Goal: Communication & Community: Answer question/provide support

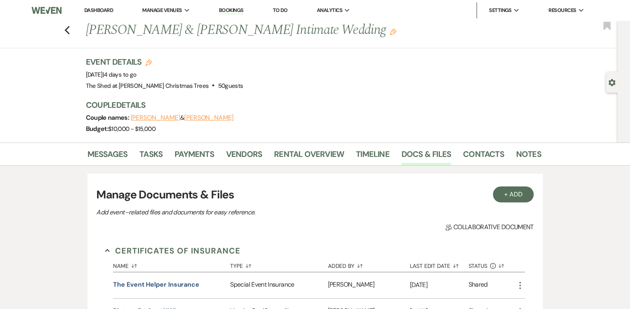
click at [98, 9] on link "Dashboard" at bounding box center [98, 10] width 29 height 7
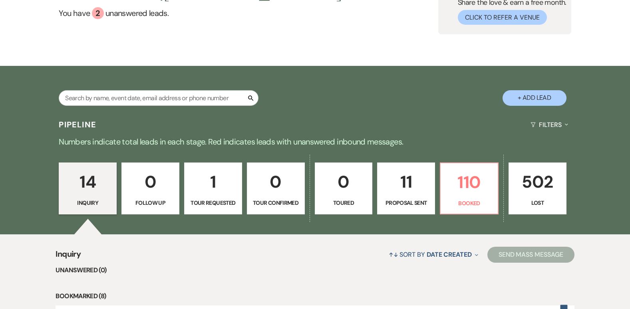
scroll to position [80, 0]
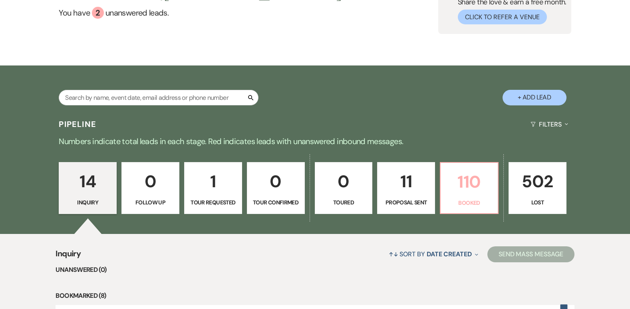
click at [475, 196] on link "110 Booked" at bounding box center [469, 188] width 59 height 52
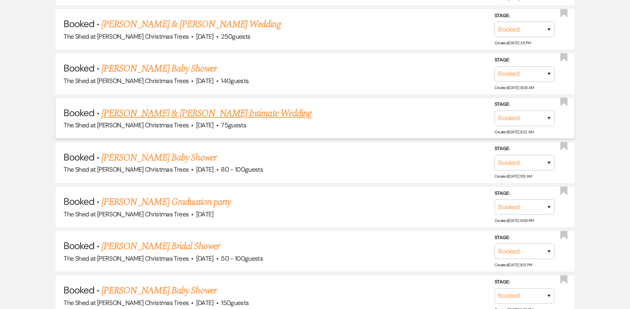
scroll to position [3547, 0]
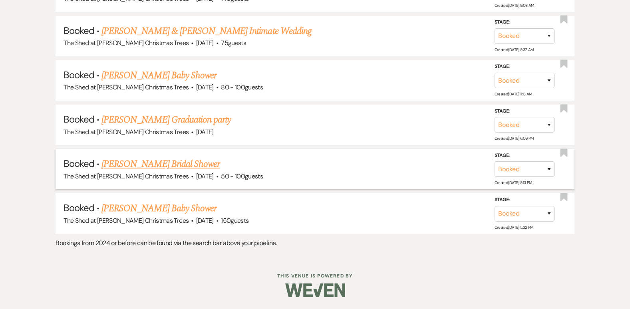
click at [134, 163] on link "[PERSON_NAME] Bridal Shower" at bounding box center [161, 164] width 118 height 14
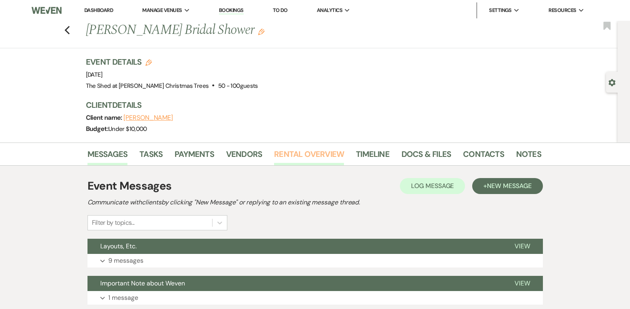
click at [274, 152] on link "Rental Overview" at bounding box center [309, 157] width 70 height 18
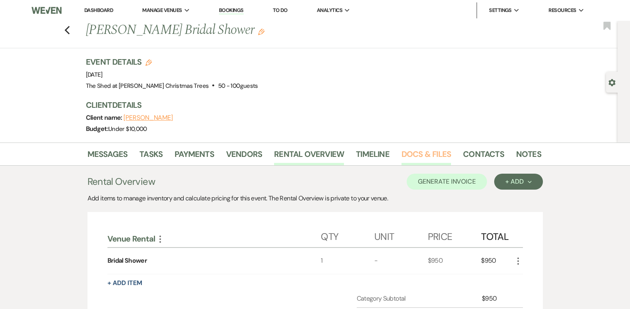
click at [410, 150] on link "Docs & Files" at bounding box center [427, 157] width 50 height 18
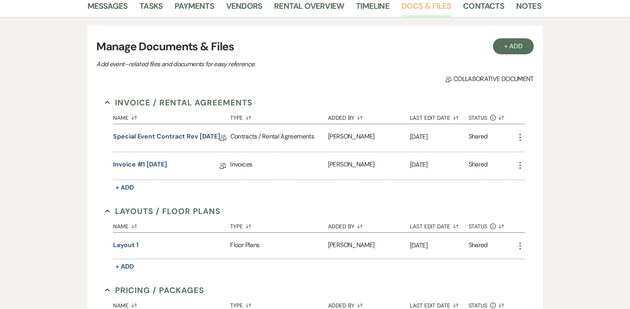
scroll to position [160, 0]
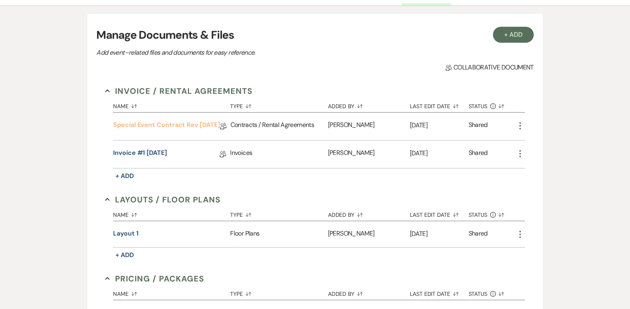
click at [150, 121] on link "Special Event Contract Rev [DATE]" at bounding box center [166, 126] width 107 height 12
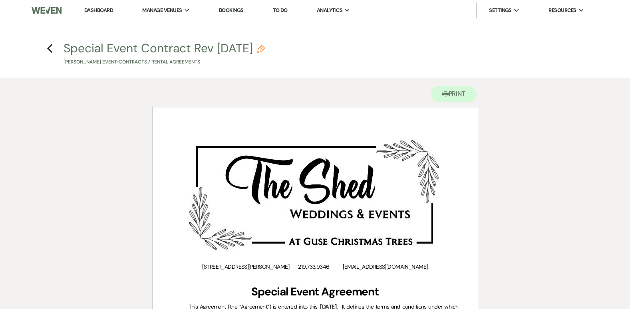
click at [45, 48] on h4 "Previous Special Event Contract Rev [DATE] Pencil [PERSON_NAME] Event • Contrac…" at bounding box center [316, 53] width 576 height 26
click at [48, 49] on icon "Previous" at bounding box center [50, 49] width 6 height 10
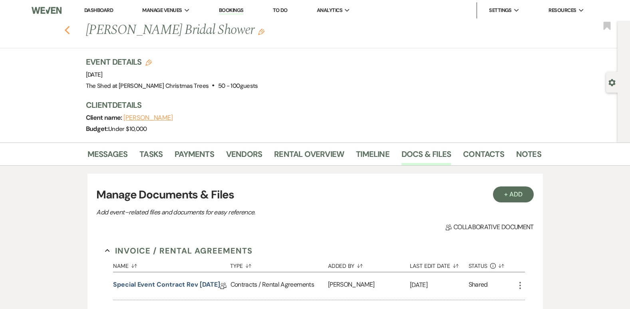
click at [70, 30] on icon "Previous" at bounding box center [67, 31] width 6 height 10
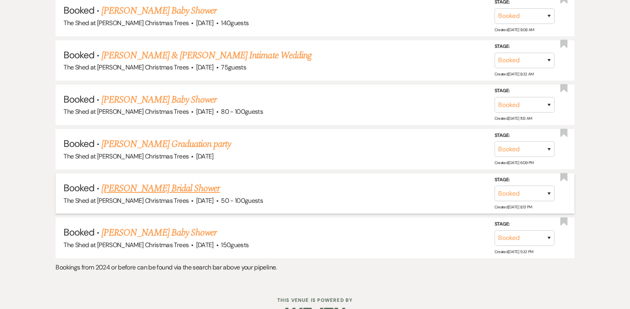
scroll to position [3537, 0]
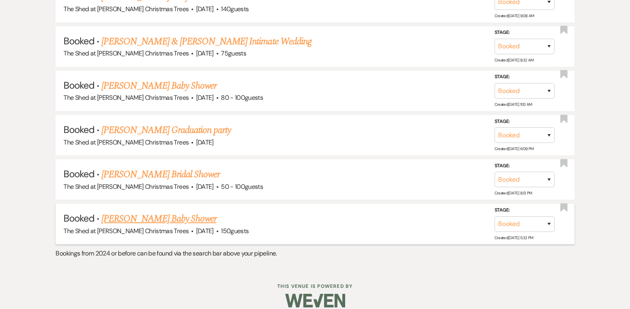
click at [166, 222] on link "[PERSON_NAME] Baby Shower" at bounding box center [159, 219] width 115 height 14
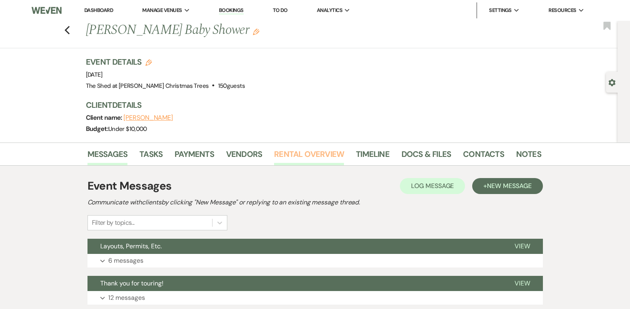
click at [277, 155] on link "Rental Overview" at bounding box center [309, 157] width 70 height 18
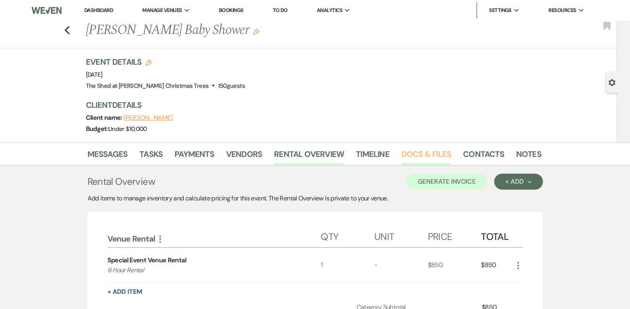
click at [418, 154] on link "Docs & Files" at bounding box center [427, 157] width 50 height 18
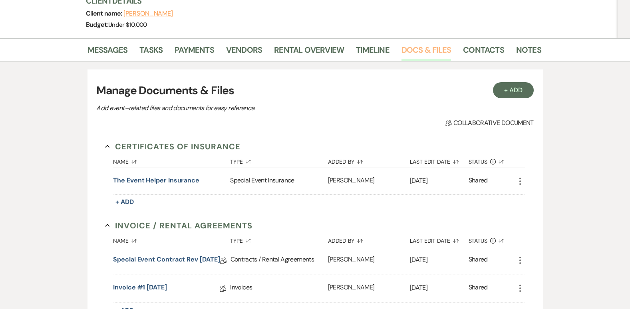
scroll to position [160, 0]
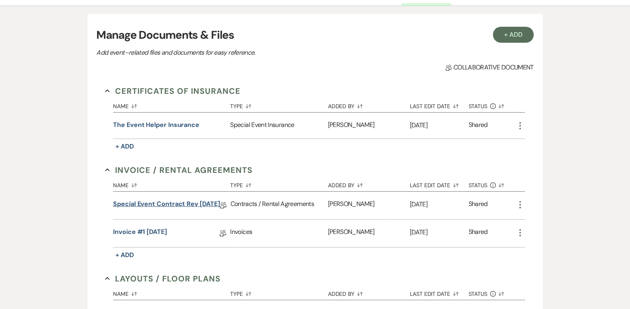
click at [185, 205] on link "Special Event Contract Rev [DATE]" at bounding box center [166, 205] width 107 height 12
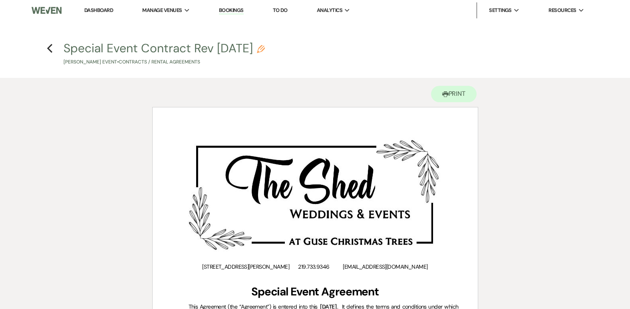
click at [51, 53] on div "Previous" at bounding box center [50, 47] width 6 height 13
click at [50, 53] on icon "Previous" at bounding box center [50, 49] width 6 height 10
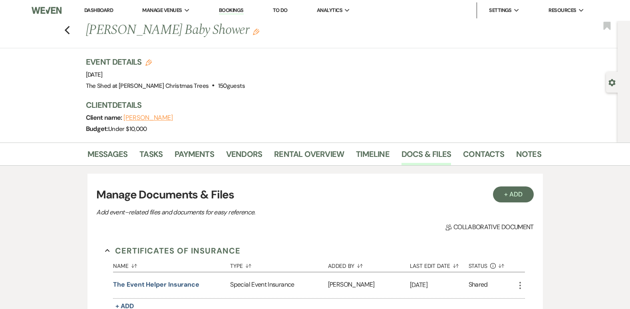
click at [66, 31] on div "Previous [PERSON_NAME] Baby Shower Edit Bookmark" at bounding box center [307, 35] width 622 height 28
click at [68, 30] on use "button" at bounding box center [66, 30] width 5 height 9
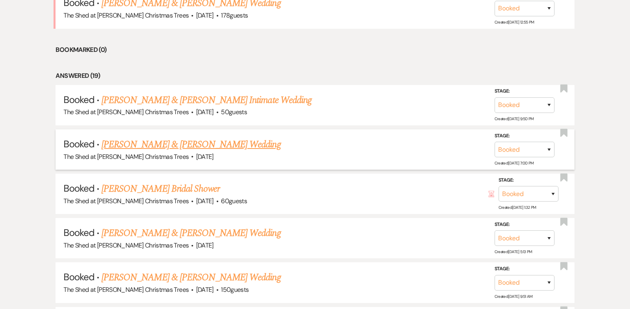
scroll to position [259, 0]
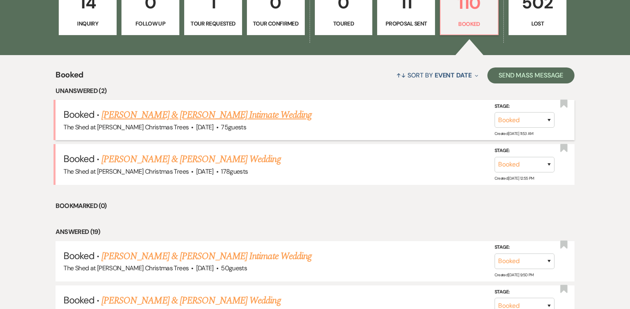
click at [218, 114] on link "[PERSON_NAME] & [PERSON_NAME] Intimate Wedding" at bounding box center [207, 115] width 210 height 14
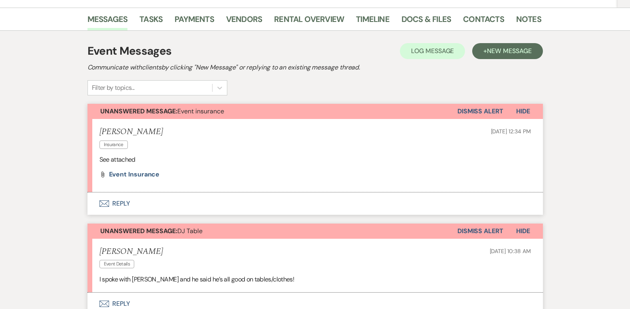
scroll to position [160, 0]
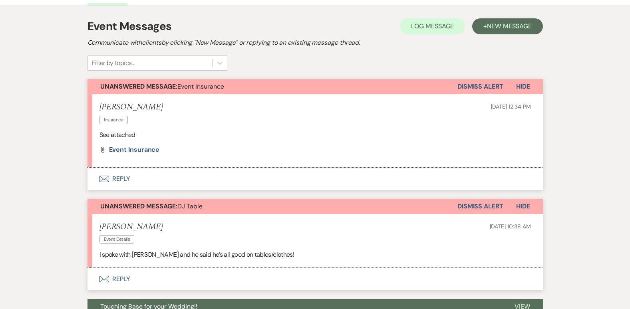
click at [116, 174] on button "Envelope Reply" at bounding box center [316, 179] width 456 height 22
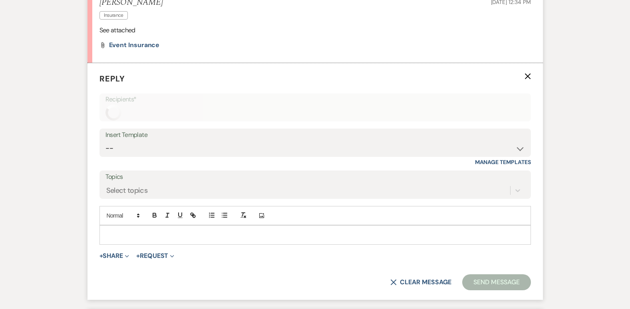
scroll to position [270, 0]
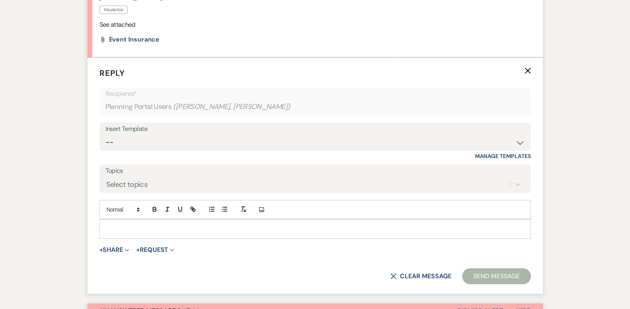
click at [215, 224] on div at bounding box center [315, 229] width 431 height 18
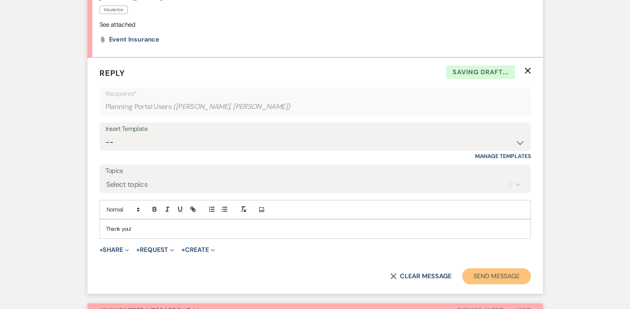
click at [482, 279] on button "Send Message" at bounding box center [497, 277] width 68 height 16
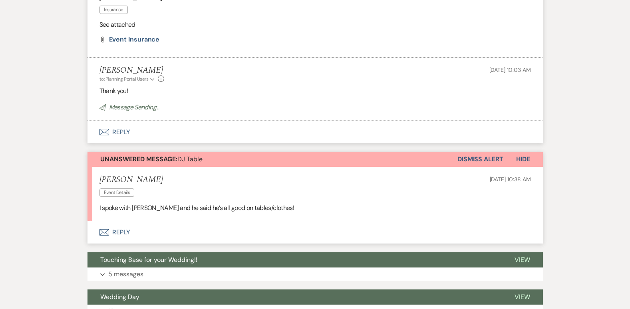
click at [119, 229] on button "Envelope Reply" at bounding box center [316, 232] width 456 height 22
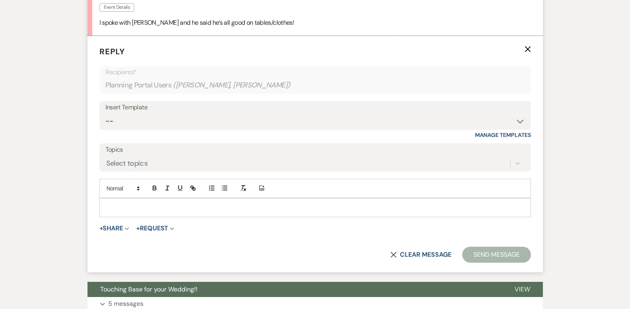
click at [130, 214] on div at bounding box center [315, 208] width 431 height 18
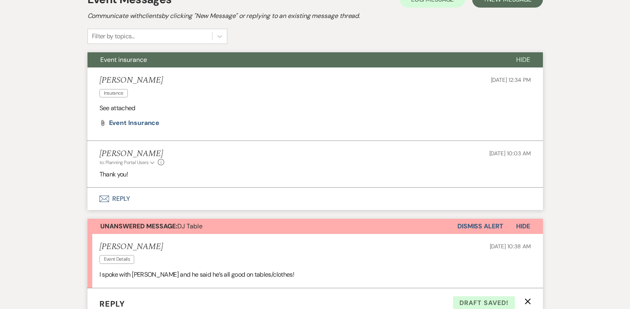
scroll to position [79, 0]
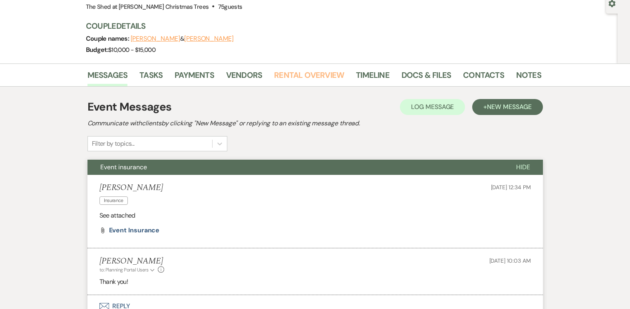
click at [293, 81] on link "Rental Overview" at bounding box center [309, 78] width 70 height 18
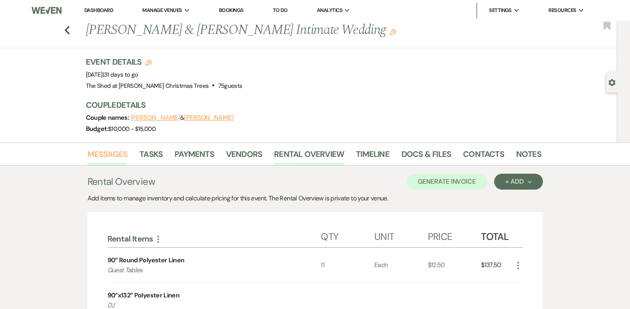
click at [112, 155] on link "Messages" at bounding box center [108, 157] width 40 height 18
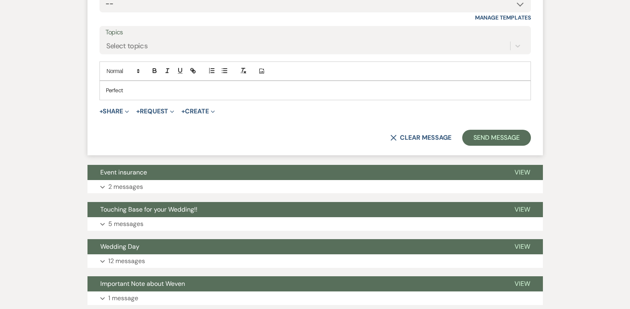
scroll to position [430, 0]
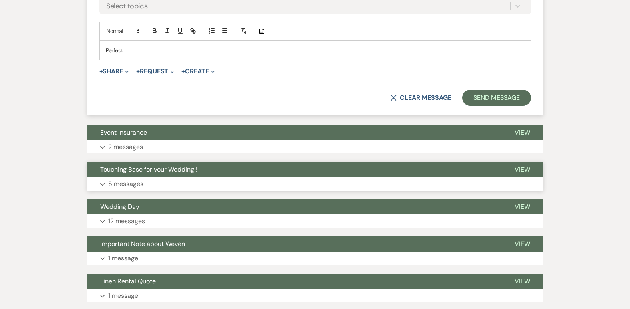
click at [103, 187] on button "Expand 5 messages" at bounding box center [316, 184] width 456 height 14
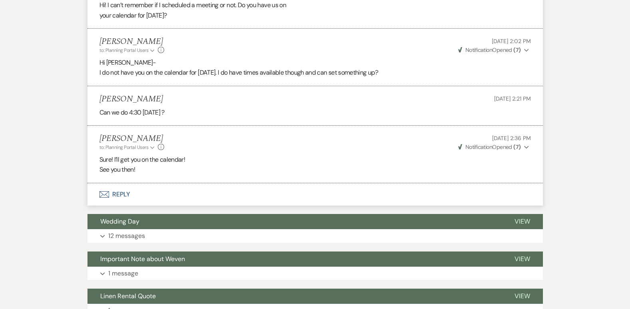
scroll to position [909, 0]
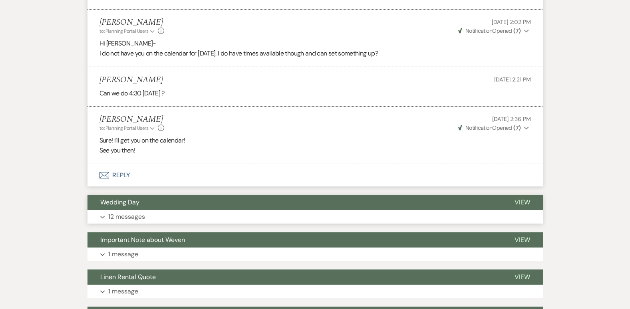
click at [104, 216] on icon "Expand" at bounding box center [102, 217] width 5 height 3
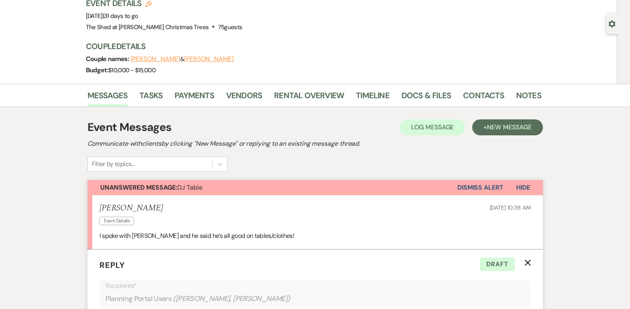
scroll to position [0, 0]
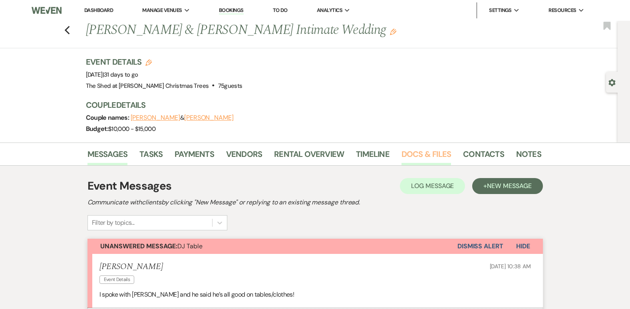
click at [423, 152] on link "Docs & Files" at bounding box center [427, 157] width 50 height 18
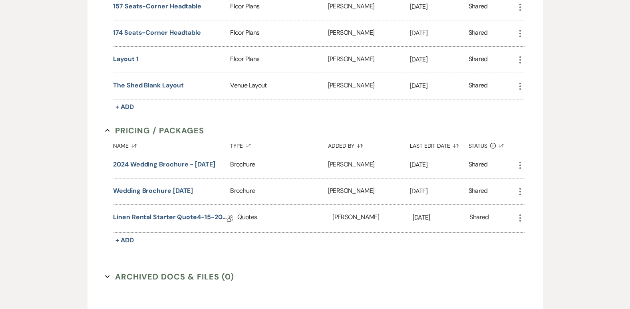
scroll to position [720, 0]
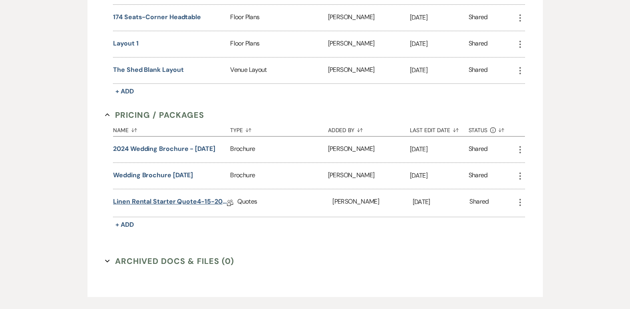
click at [151, 205] on link "Linen Rental Starter Quote4-15-2025" at bounding box center [170, 203] width 114 height 12
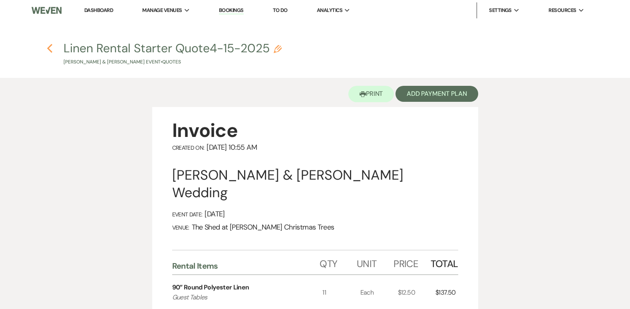
click at [49, 49] on use "button" at bounding box center [49, 48] width 5 height 9
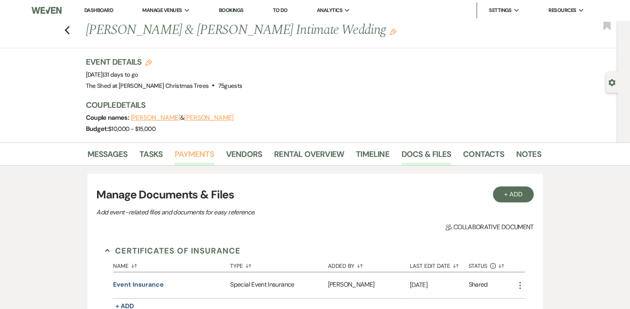
click at [195, 157] on link "Payments" at bounding box center [195, 157] width 40 height 18
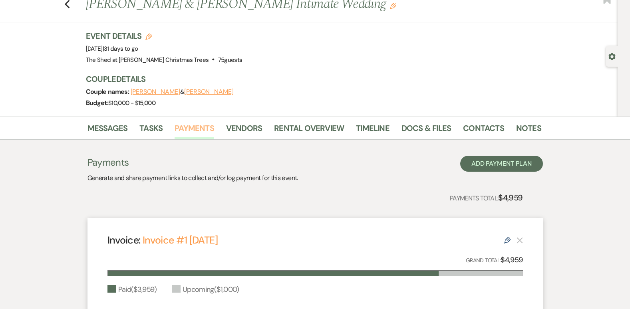
scroll to position [40, 0]
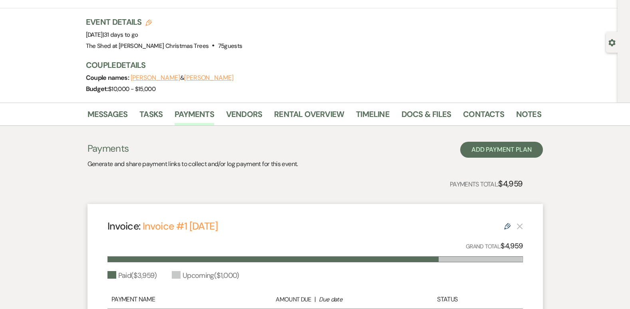
click at [302, 106] on li "Rental Overview" at bounding box center [315, 115] width 82 height 19
click at [295, 116] on link "Rental Overview" at bounding box center [309, 117] width 70 height 18
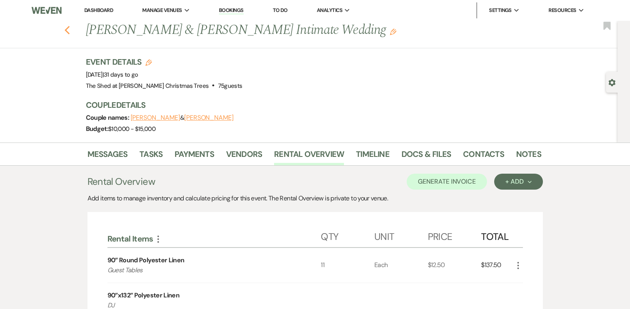
click at [70, 33] on use "button" at bounding box center [66, 30] width 5 height 9
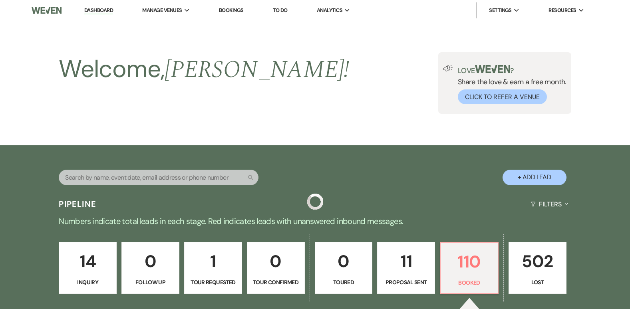
scroll to position [259, 0]
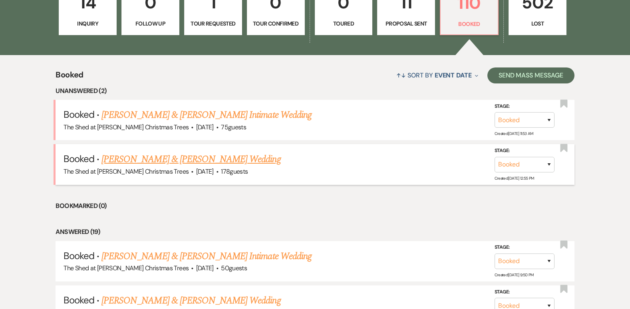
click at [140, 164] on link "[PERSON_NAME] & [PERSON_NAME] Wedding" at bounding box center [191, 159] width 179 height 14
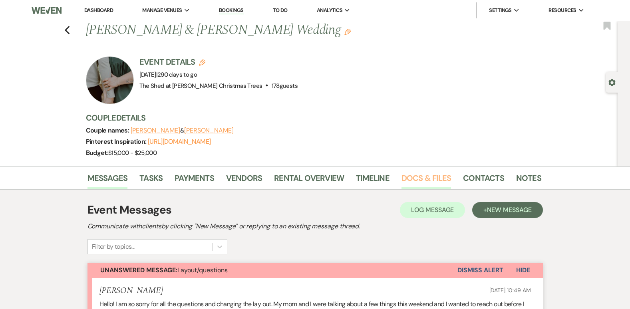
click at [405, 177] on link "Docs & Files" at bounding box center [427, 181] width 50 height 18
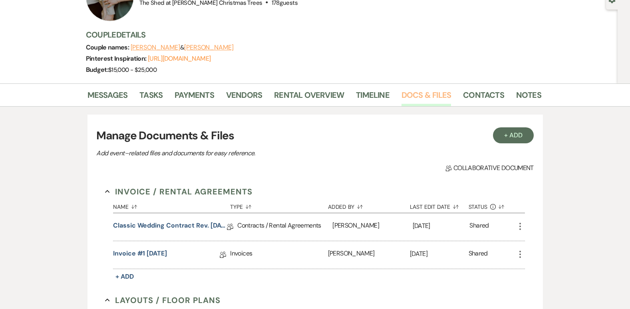
scroll to position [80, 0]
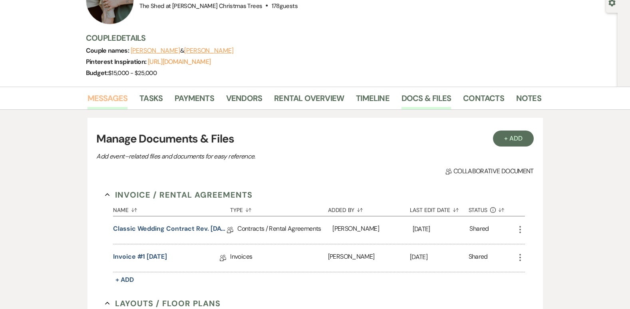
click at [109, 95] on link "Messages" at bounding box center [108, 101] width 40 height 18
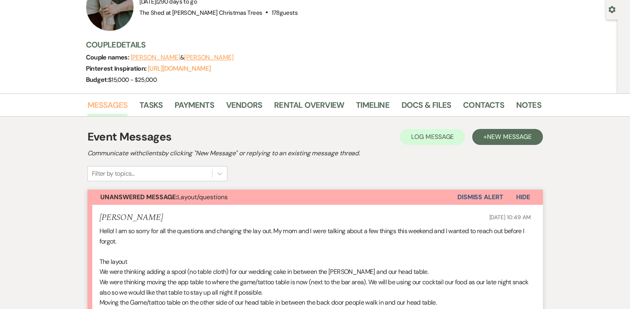
scroll to position [80, 0]
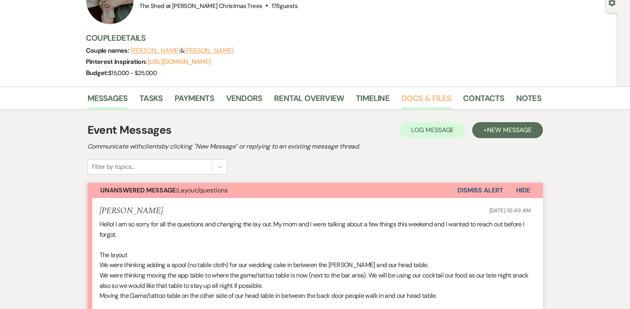
click at [420, 96] on link "Docs & Files" at bounding box center [427, 101] width 50 height 18
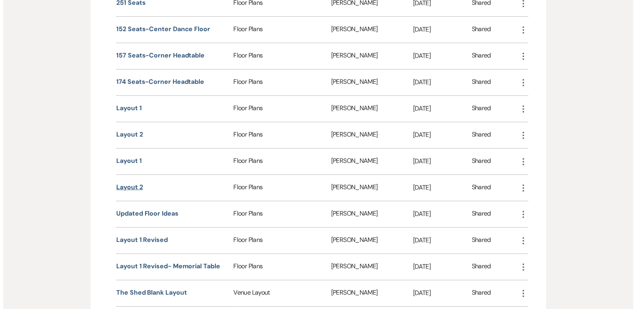
scroll to position [640, 0]
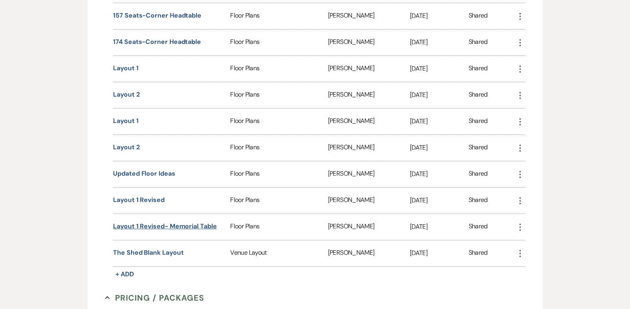
click at [134, 227] on button "Layout 1 revised- Memorial Table" at bounding box center [165, 227] width 104 height 10
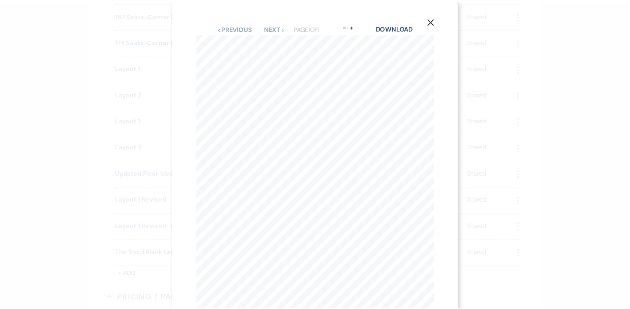
scroll to position [0, 0]
click at [437, 24] on use "button" at bounding box center [435, 21] width 6 height 6
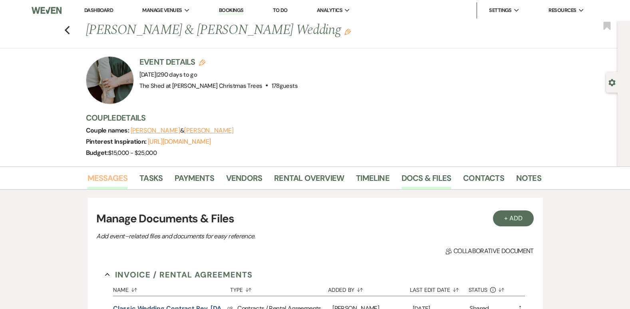
click at [95, 178] on link "Messages" at bounding box center [108, 181] width 40 height 18
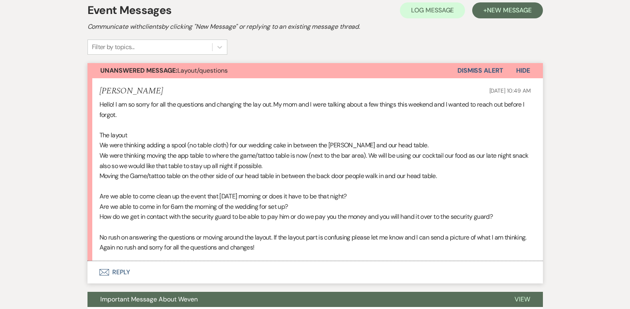
scroll to position [240, 0]
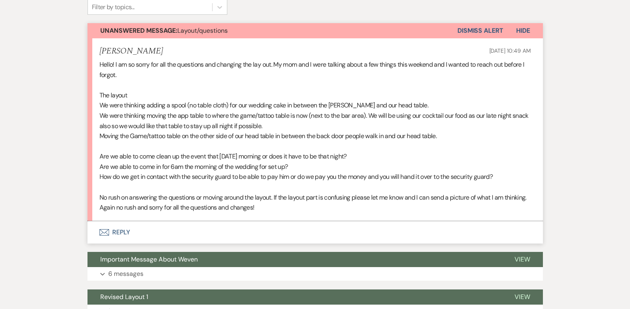
click at [122, 231] on button "Envelope Reply" at bounding box center [316, 232] width 456 height 22
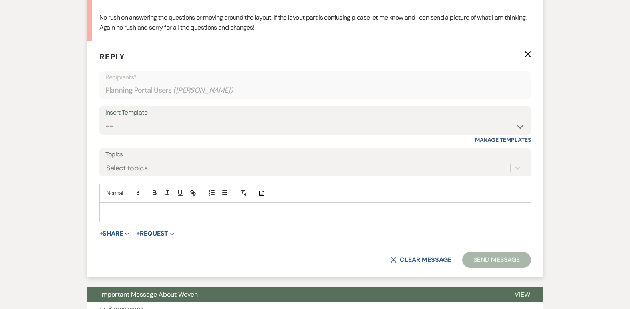
scroll to position [425, 0]
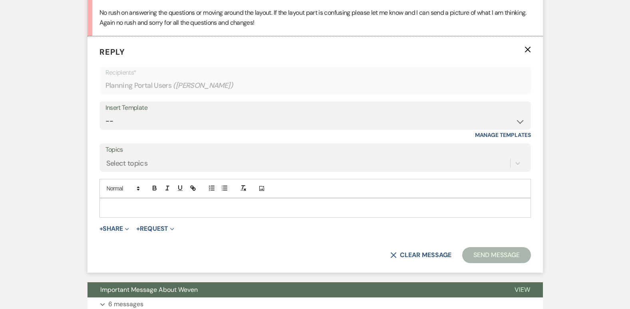
click at [206, 206] on p at bounding box center [315, 207] width 419 height 9
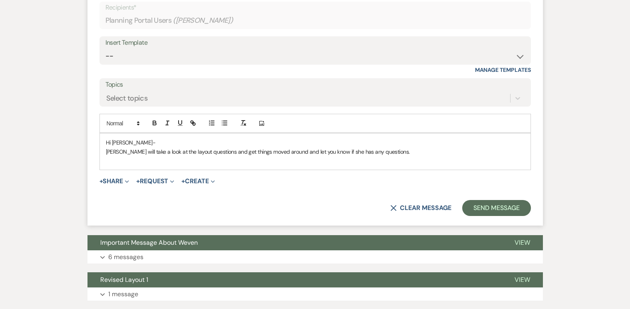
scroll to position [505, 0]
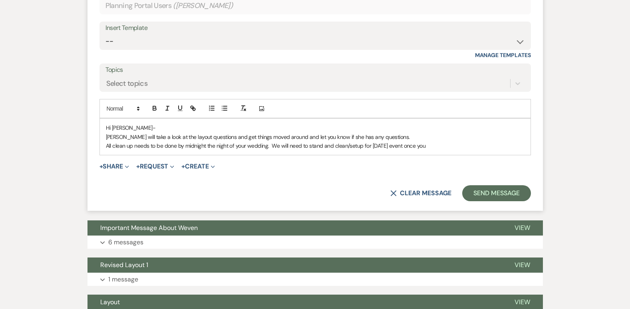
click at [134, 146] on p "All clean up needs to be done by midnight the night of your wedding. We will ne…" at bounding box center [315, 146] width 419 height 9
click at [377, 145] on p "All clean up (removal of your items) needs to be done by midnight the night of …" at bounding box center [315, 146] width 419 height 9
click at [506, 147] on p "All clean up (removal of your items) needs to be done by midnight the night of …" at bounding box center [315, 146] width 419 height 9
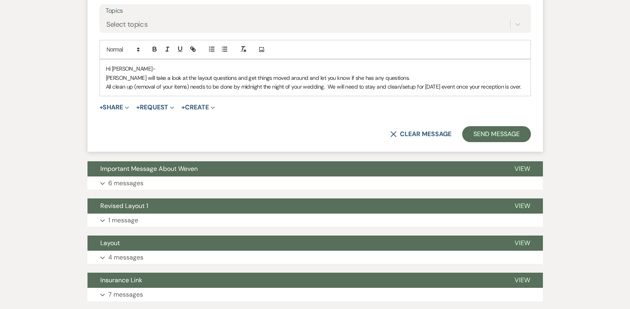
scroll to position [585, 0]
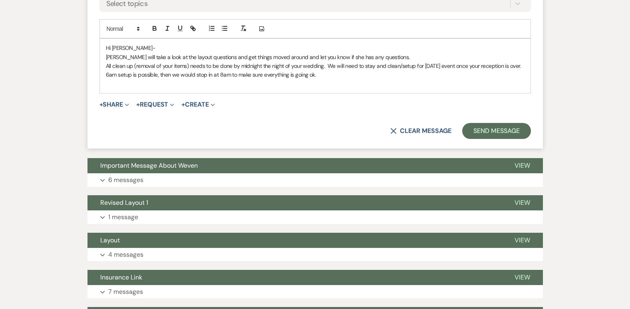
click at [121, 76] on p "All clean up (removal of your items) needs to be done by midnight the night of …" at bounding box center [315, 71] width 419 height 18
click at [330, 88] on p at bounding box center [315, 84] width 419 height 9
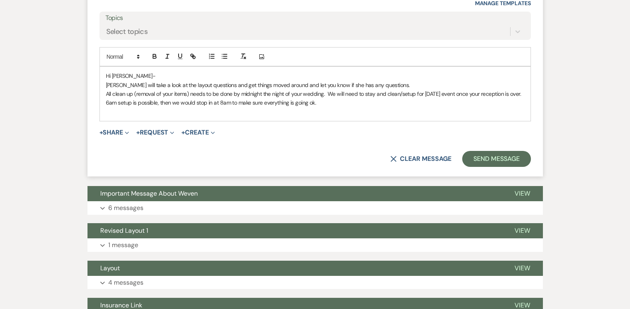
scroll to position [545, 0]
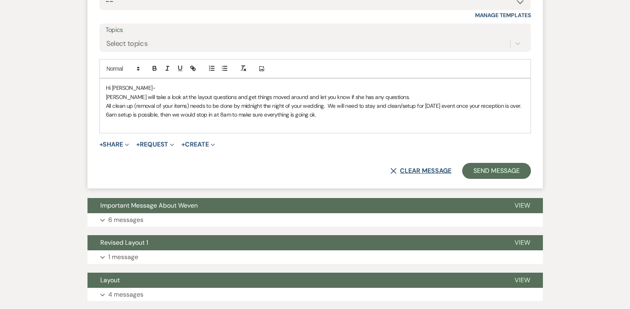
click at [405, 174] on button "X Clear message" at bounding box center [421, 171] width 61 height 6
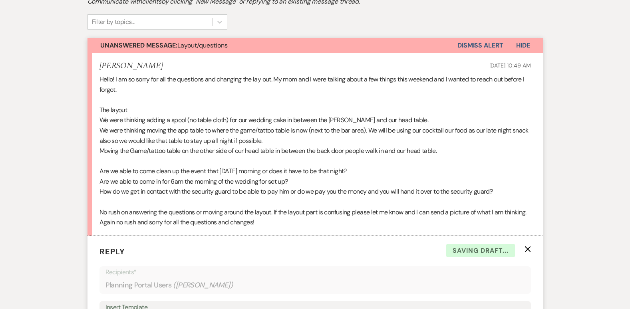
scroll to position [0, 0]
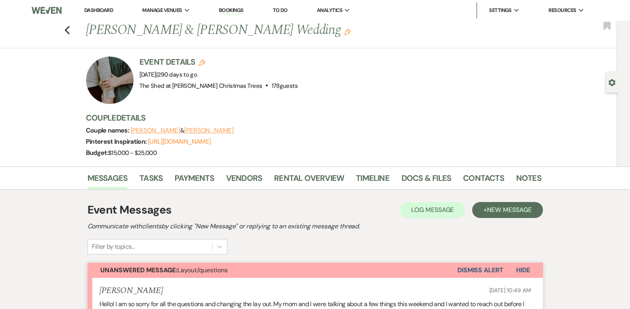
click at [101, 10] on link "Dashboard" at bounding box center [98, 10] width 29 height 7
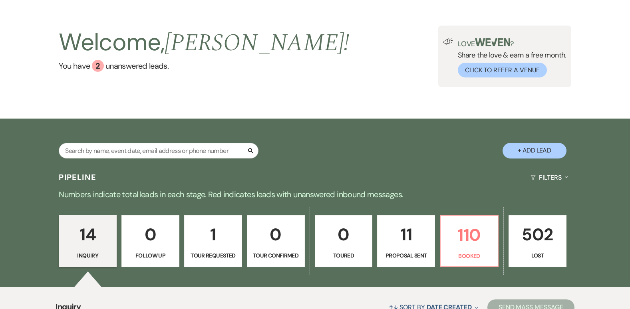
scroll to position [40, 0]
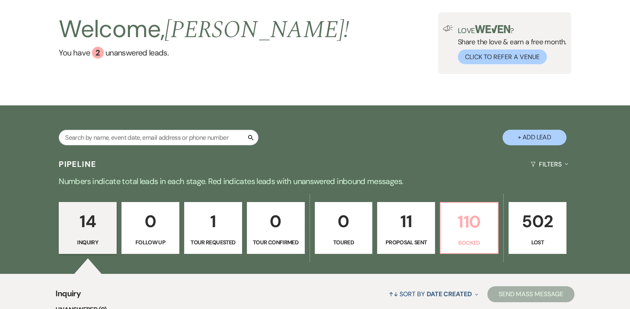
click at [479, 211] on p "110" at bounding box center [470, 222] width 48 height 27
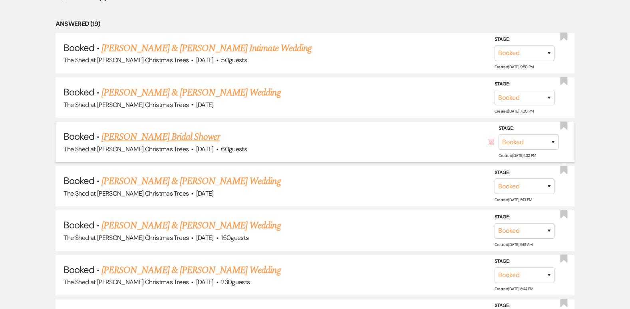
scroll to position [480, 0]
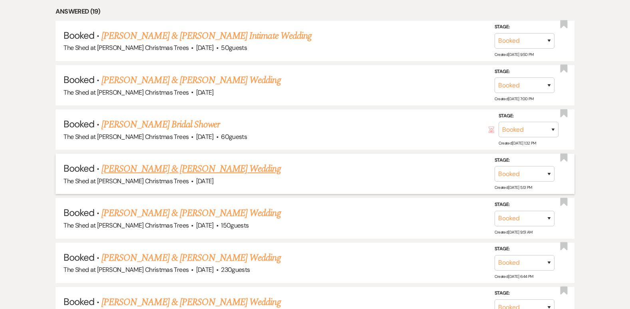
click at [222, 167] on link "[PERSON_NAME] & [PERSON_NAME] Wedding" at bounding box center [191, 169] width 179 height 14
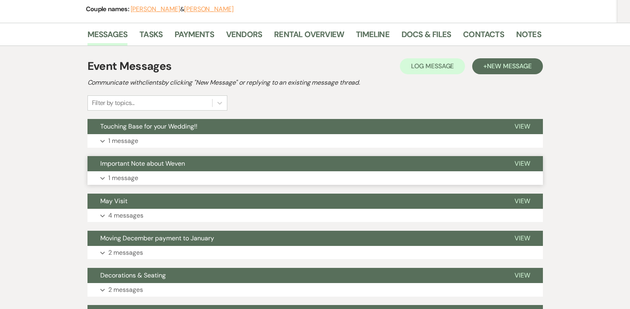
scroll to position [120, 0]
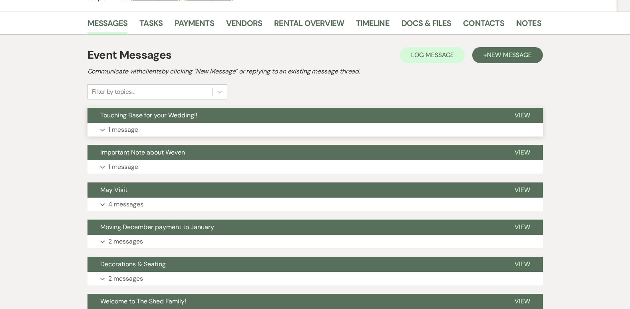
click at [103, 131] on icon "Expand" at bounding box center [102, 130] width 5 height 3
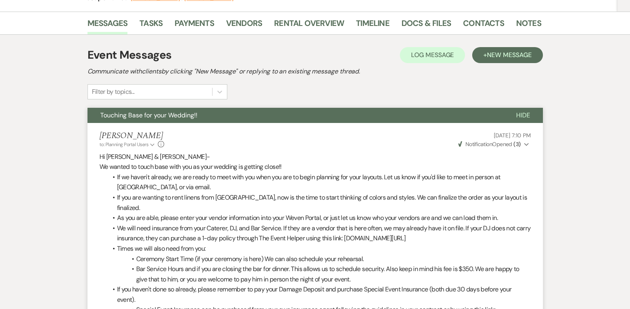
click at [524, 143] on icon "Expand" at bounding box center [526, 145] width 5 height 6
click at [524, 143] on icon "Collapse" at bounding box center [526, 145] width 5 height 6
click at [429, 23] on link "Docs & Files" at bounding box center [427, 26] width 50 height 18
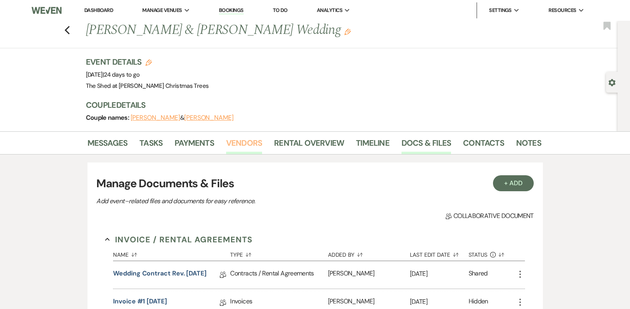
click at [229, 142] on link "Vendors" at bounding box center [244, 146] width 36 height 18
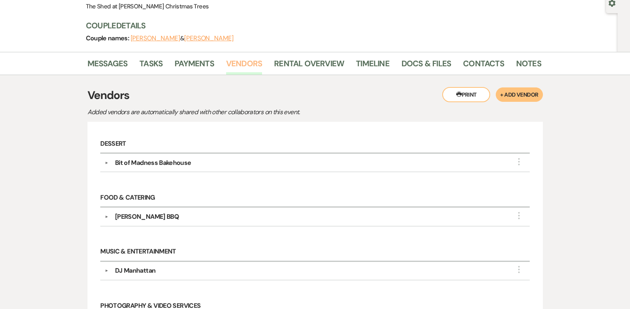
scroll to position [40, 0]
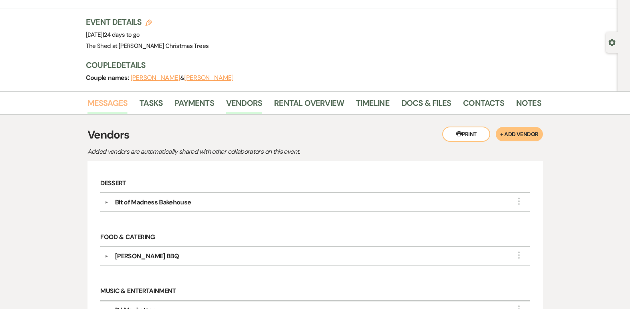
click at [113, 104] on link "Messages" at bounding box center [108, 106] width 40 height 18
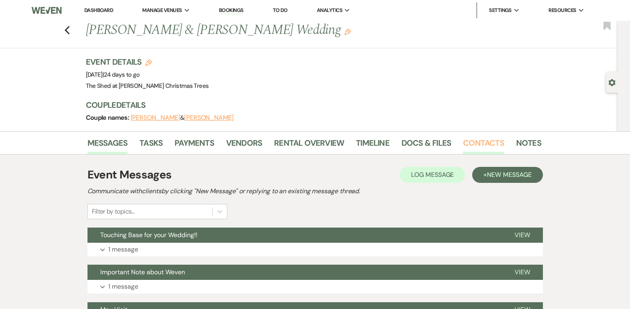
click at [463, 144] on link "Contacts" at bounding box center [483, 146] width 41 height 18
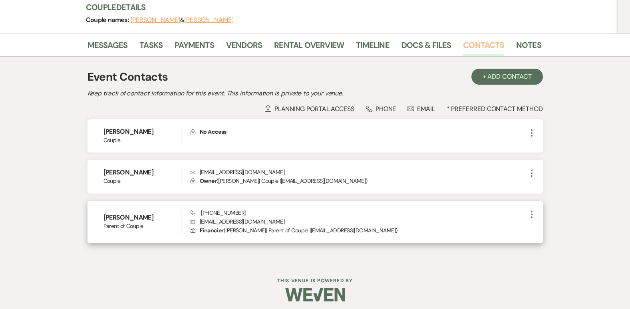
scroll to position [102, 0]
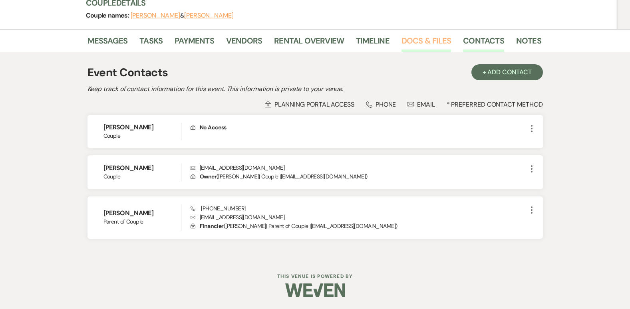
click at [419, 44] on link "Docs & Files" at bounding box center [427, 43] width 50 height 18
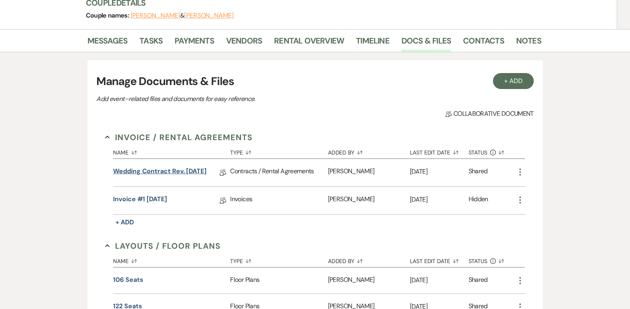
click at [149, 173] on link "Wedding Contract Rev. [DATE]" at bounding box center [160, 173] width 94 height 12
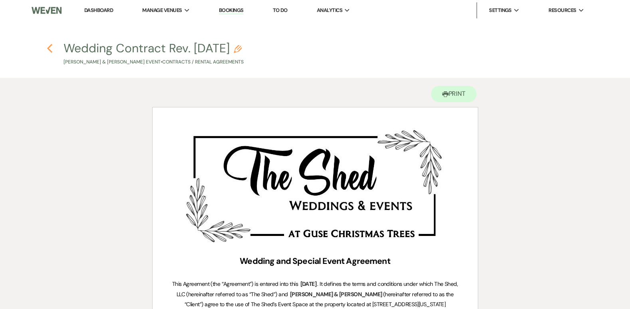
click at [49, 49] on use "button" at bounding box center [49, 48] width 5 height 9
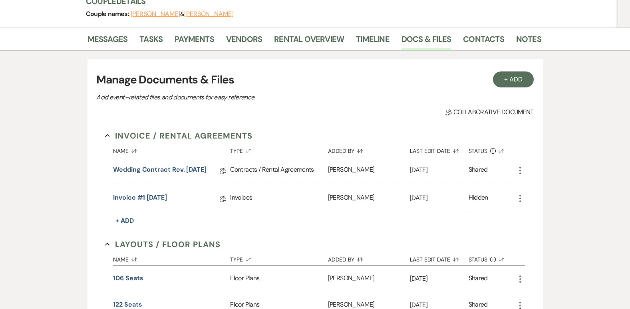
scroll to position [55, 0]
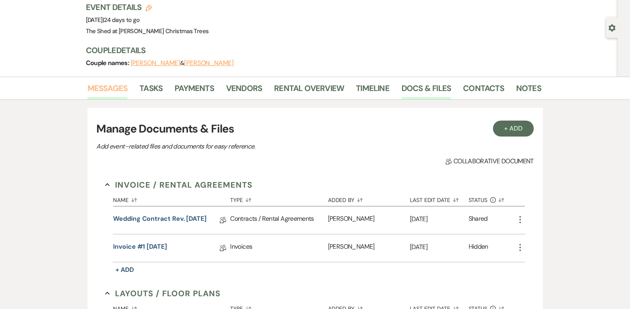
click at [115, 90] on link "Messages" at bounding box center [108, 91] width 40 height 18
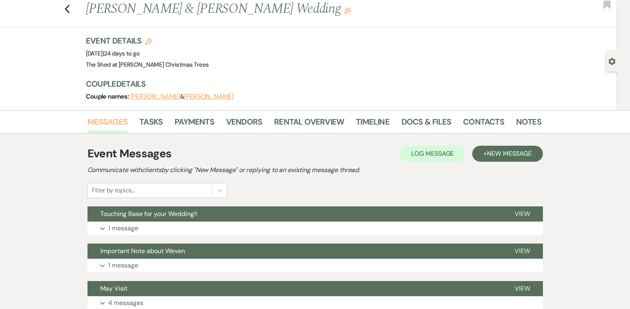
scroll to position [40, 0]
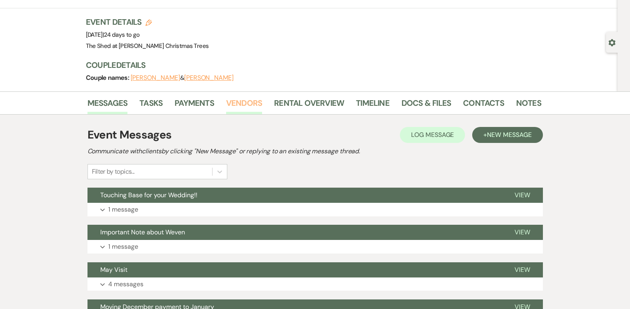
click at [235, 102] on link "Vendors" at bounding box center [244, 106] width 36 height 18
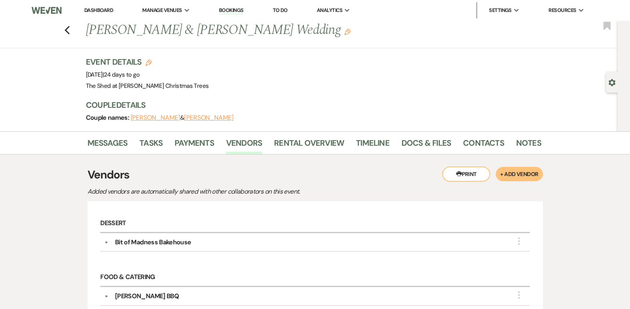
click at [100, 8] on link "Dashboard" at bounding box center [98, 10] width 29 height 7
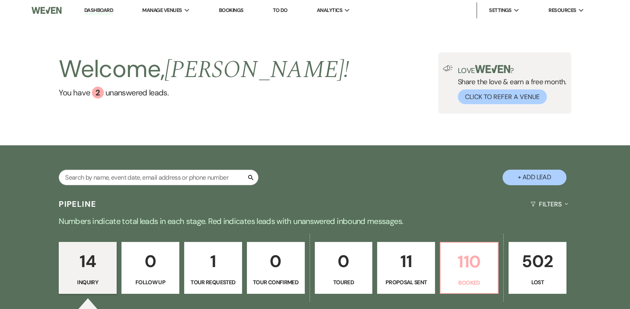
click at [458, 264] on p "110" at bounding box center [470, 262] width 48 height 27
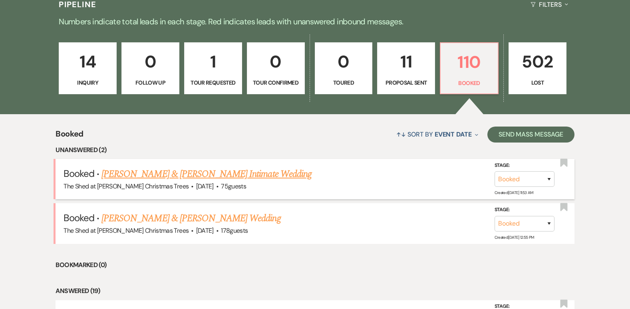
click at [183, 175] on link "[PERSON_NAME] & [PERSON_NAME] Intimate Wedding" at bounding box center [207, 174] width 210 height 14
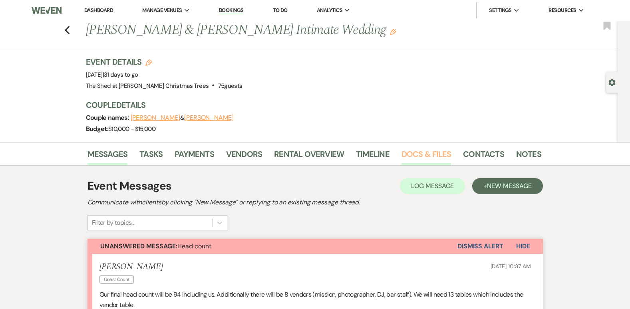
click at [427, 156] on link "Docs & Files" at bounding box center [427, 157] width 50 height 18
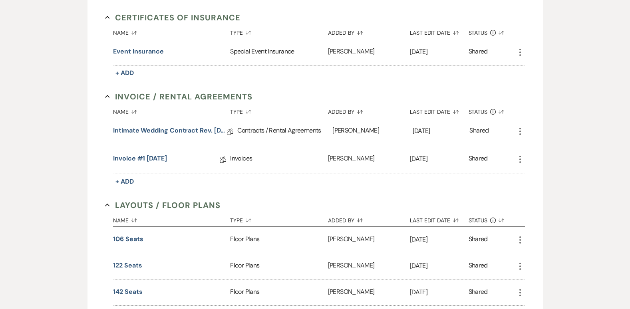
scroll to position [240, 0]
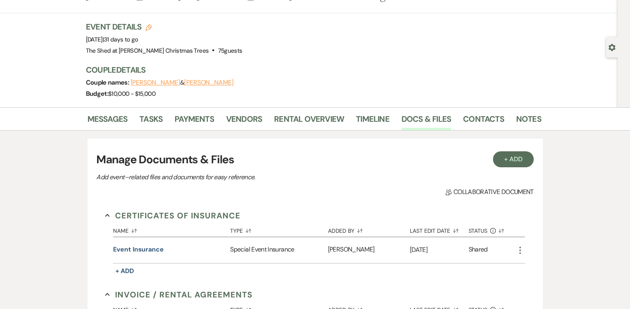
scroll to position [0, 0]
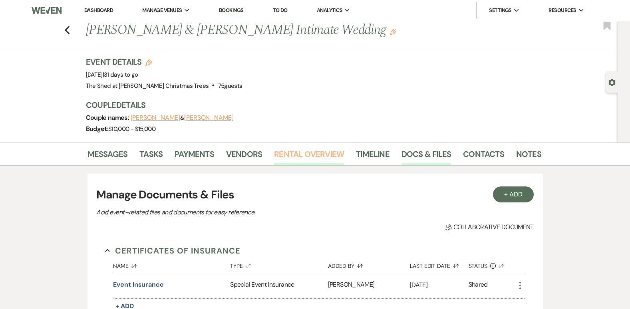
click at [303, 161] on link "Rental Overview" at bounding box center [309, 157] width 70 height 18
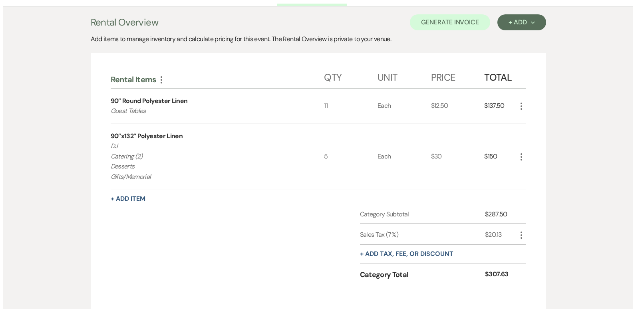
scroll to position [160, 0]
click at [521, 107] on icon "More" at bounding box center [519, 106] width 10 height 10
click at [535, 124] on button "Pencil Edit" at bounding box center [535, 121] width 42 height 13
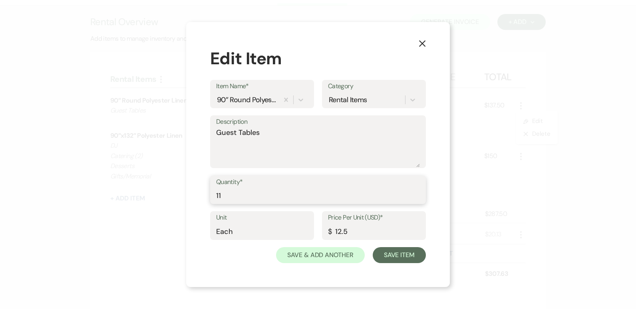
click at [225, 201] on input "11" at bounding box center [318, 196] width 204 height 16
type input "13"
click at [297, 134] on textarea "Guest Tables" at bounding box center [318, 148] width 204 height 40
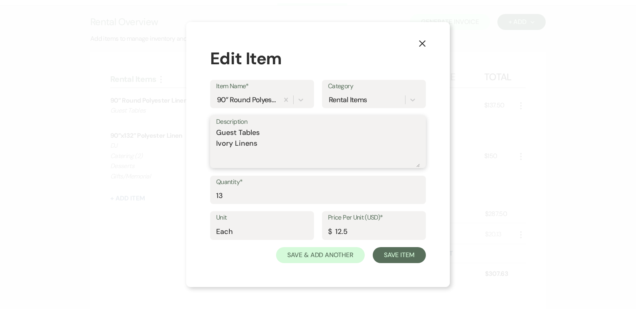
click at [275, 141] on textarea "Guest Tables Ivory Linens" at bounding box center [318, 148] width 204 height 40
type textarea "Guest Tables Ivory"
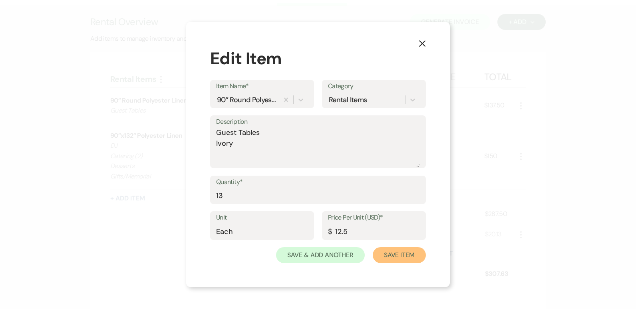
click at [411, 252] on button "Save Item" at bounding box center [399, 255] width 53 height 16
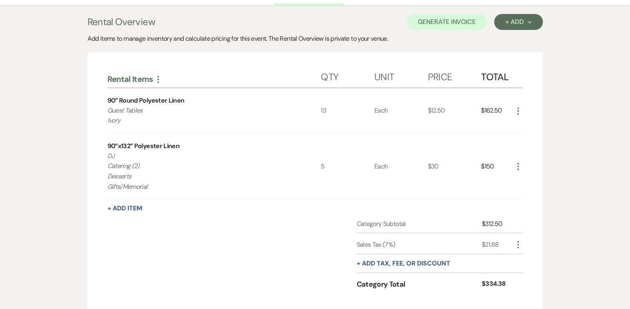
click at [516, 164] on icon "More" at bounding box center [519, 167] width 10 height 10
click at [524, 181] on use "button" at bounding box center [524, 182] width 5 height 5
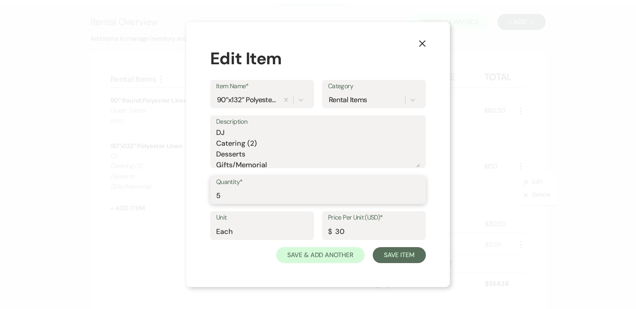
click at [249, 199] on input "5" at bounding box center [318, 196] width 204 height 16
type input "4"
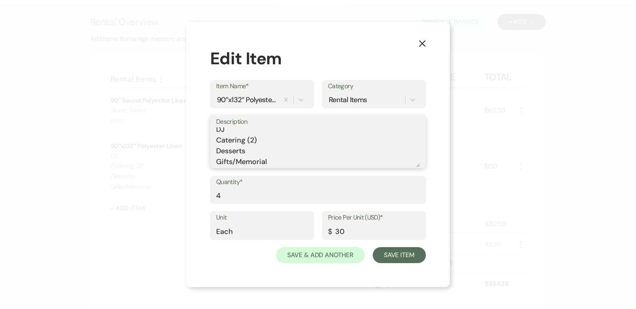
drag, startPoint x: 271, startPoint y: 165, endPoint x: 189, endPoint y: 169, distance: 82.4
click at [189, 169] on div "X Edit Item Item Name* 90”x132” Polyester Linen Category Rental Items Descripti…" at bounding box center [318, 155] width 264 height 266
click at [244, 130] on textarea "DJ Catering (2) Desserts Gifts/Memorial" at bounding box center [318, 148] width 204 height 40
click at [323, 158] on textarea "Catering (2) Desserts Gifts/Memorial" at bounding box center [318, 148] width 204 height 40
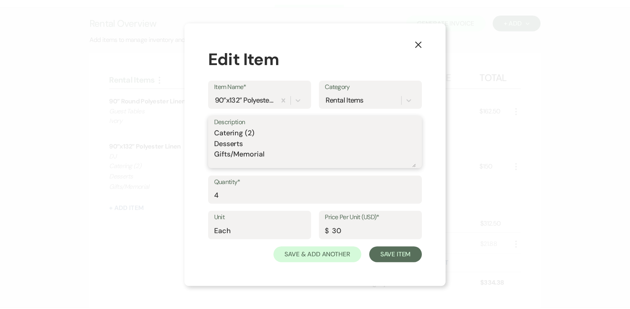
scroll to position [3, 0]
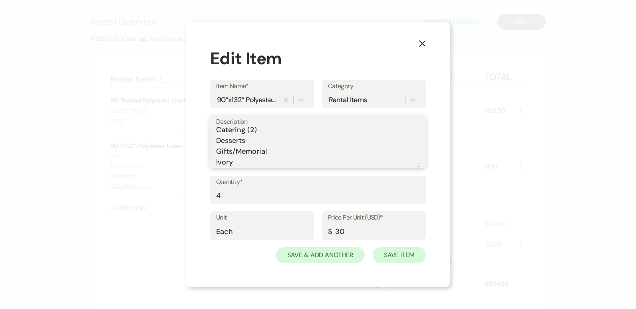
type textarea "Catering (2) Desserts Gifts/Memorial Ivory"
click at [406, 256] on button "Save Item" at bounding box center [399, 255] width 53 height 16
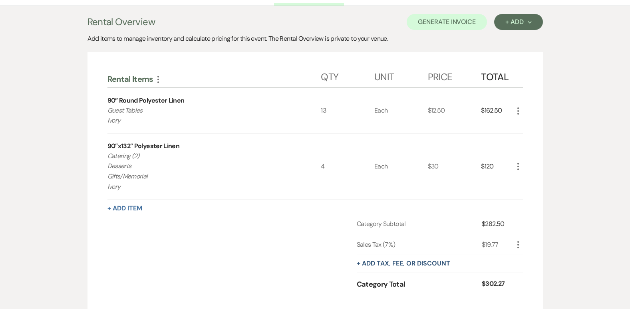
click at [122, 209] on button "+ Add Item" at bounding box center [125, 208] width 35 height 6
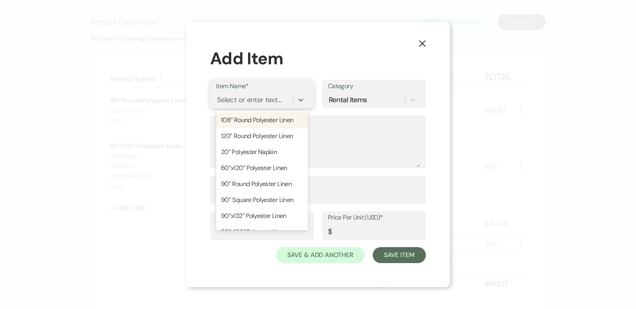
click at [275, 102] on div "Select or enter text..." at bounding box center [249, 99] width 64 height 11
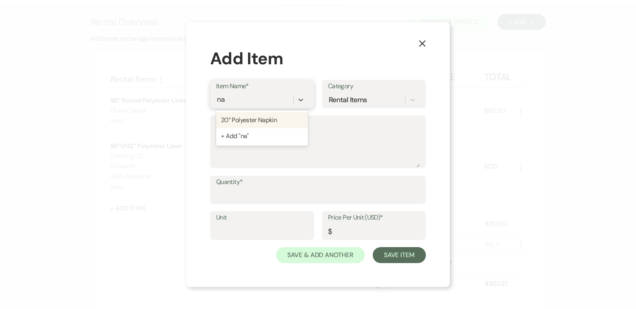
type input "nap"
click at [260, 119] on div "20” Polyester Napkin" at bounding box center [262, 120] width 92 height 16
type input "Each"
type input "1"
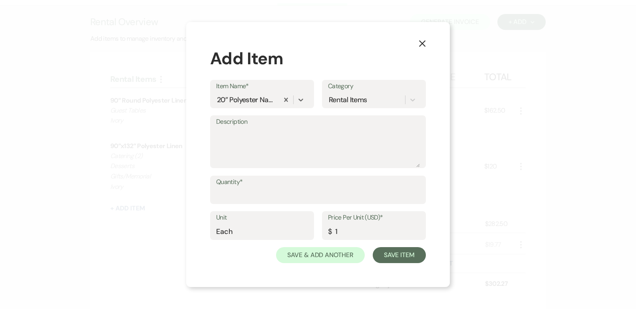
click at [283, 127] on label "Description" at bounding box center [318, 122] width 204 height 12
click at [283, 128] on textarea "Description" at bounding box center [318, 148] width 204 height 40
type textarea "Sage"
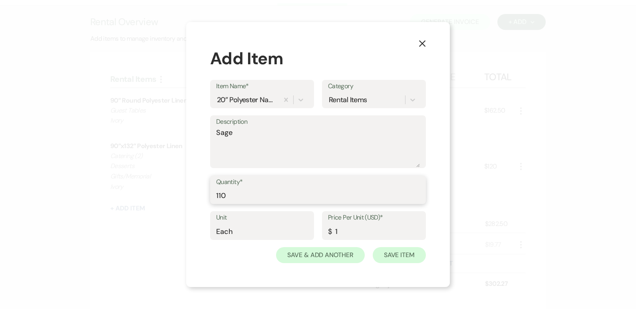
type input "110"
click at [395, 255] on button "Save Item" at bounding box center [399, 255] width 53 height 16
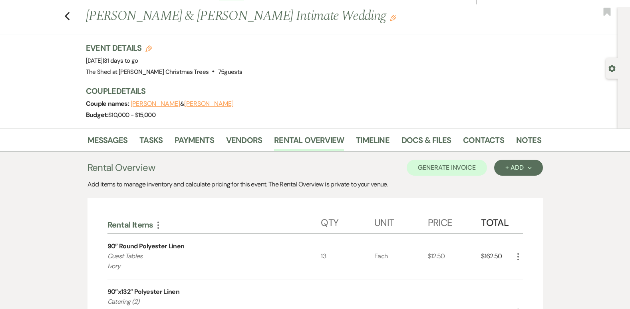
scroll to position [0, 0]
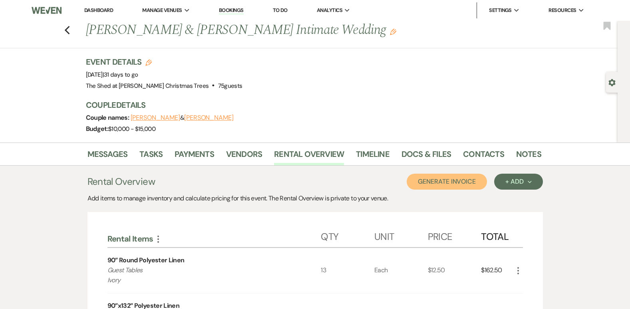
click at [436, 183] on button "Generate Invoice" at bounding box center [447, 182] width 80 height 16
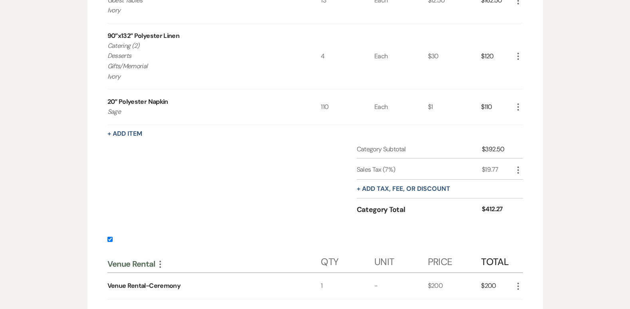
scroll to position [320, 0]
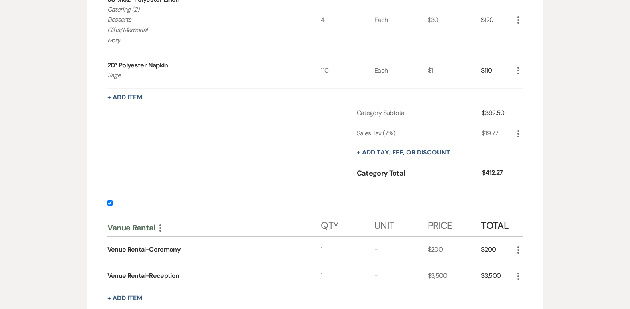
click at [109, 202] on input "checkbox" at bounding box center [110, 203] width 5 height 5
checkbox input "false"
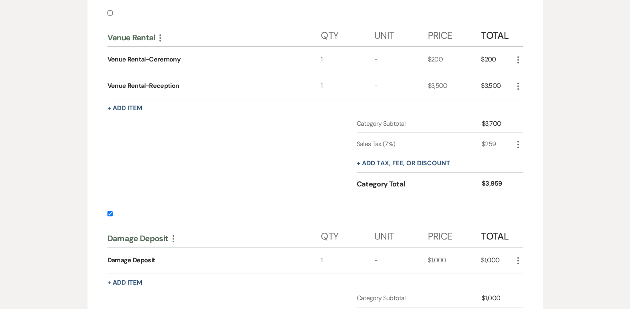
scroll to position [520, 0]
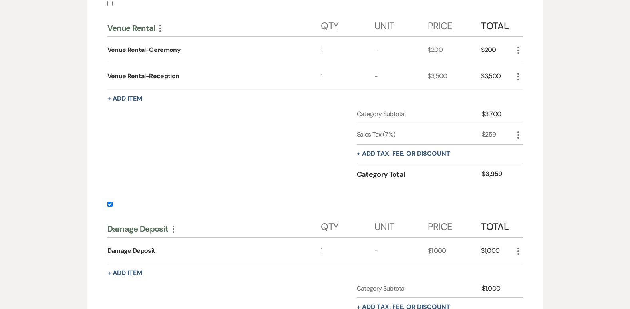
click at [111, 205] on input "checkbox" at bounding box center [110, 204] width 5 height 5
checkbox input "false"
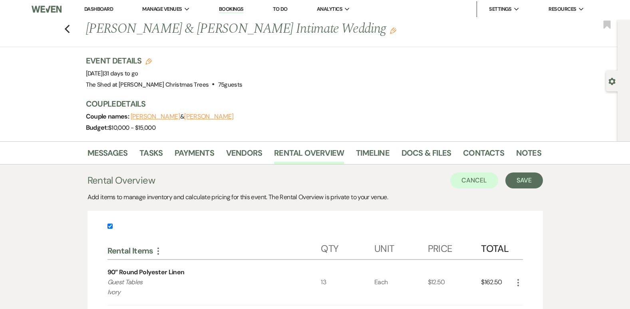
scroll to position [0, 0]
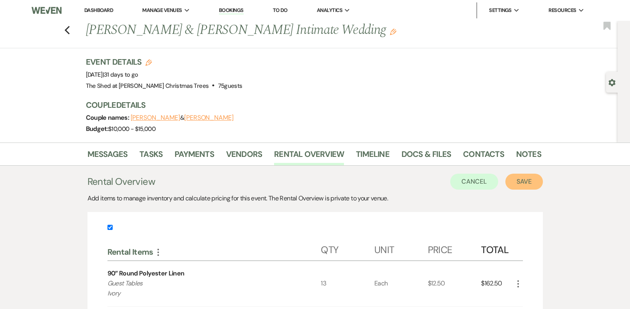
click at [532, 183] on button "Save" at bounding box center [525, 182] width 38 height 16
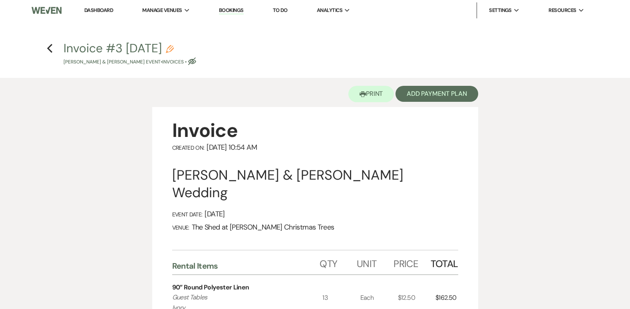
click at [191, 44] on button "Invoice #3 [DATE] Pencil [PERSON_NAME] & [PERSON_NAME] Event • Invoices • Eye B…" at bounding box center [130, 54] width 133 height 24
select select "22"
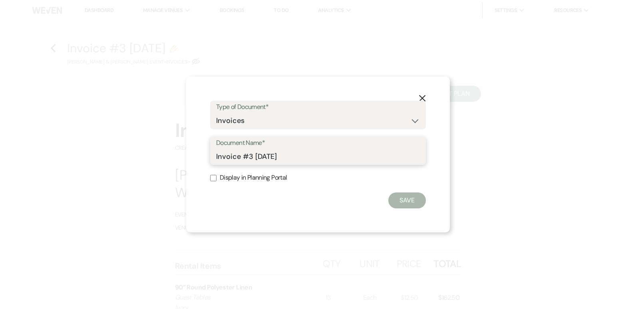
click at [306, 161] on input "Invoice #3 [DATE]" at bounding box center [318, 157] width 204 height 16
type input "Invoice #3 [DATE] Linen Rental"
click at [213, 177] on input "Display in Planning Portal" at bounding box center [213, 178] width 6 height 6
checkbox input "true"
click at [402, 204] on button "Save" at bounding box center [408, 201] width 38 height 16
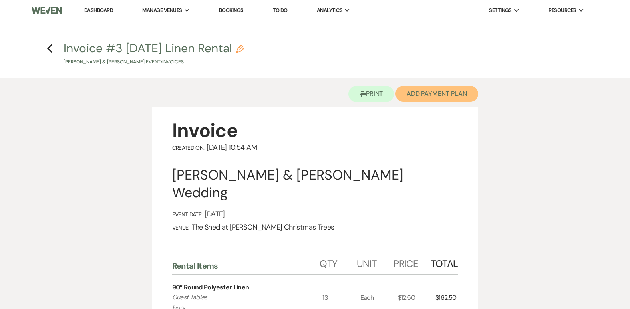
click at [434, 96] on button "Add Payment Plan" at bounding box center [437, 94] width 83 height 16
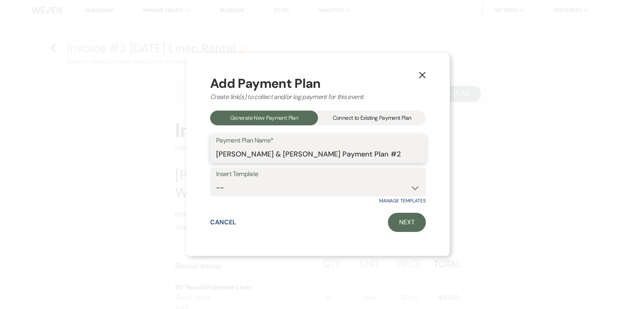
drag, startPoint x: 331, startPoint y: 154, endPoint x: 471, endPoint y: 178, distance: 141.6
click at [464, 177] on div "X Add Payment Plan Create link(s) to collect and/or log payment for this event:…" at bounding box center [318, 154] width 636 height 309
type input "[PERSON_NAME] & [PERSON_NAME] Linen Rental"
click at [410, 224] on link "Next" at bounding box center [407, 222] width 38 height 19
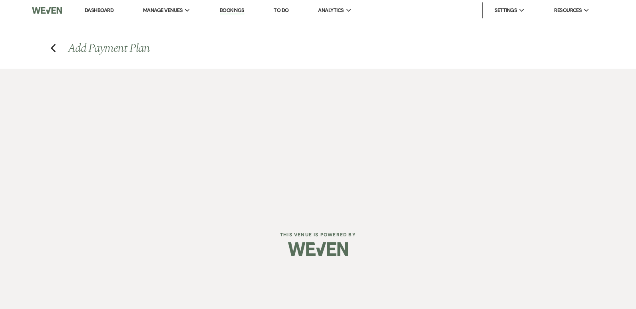
select select "27596"
select select "2"
select select "percentage"
select select "true"
select select "client"
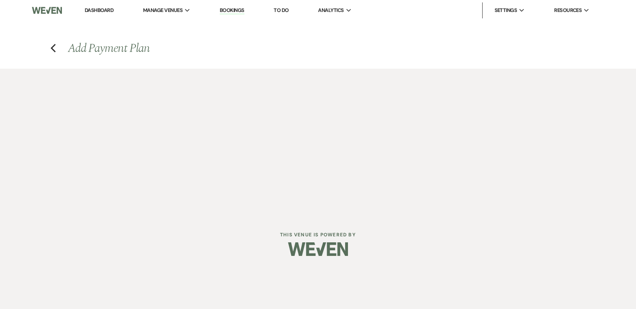
select select "weeks"
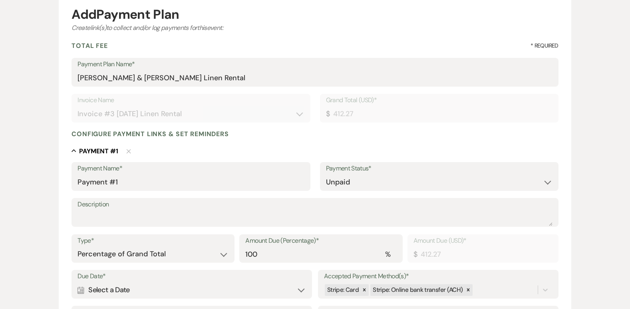
scroll to position [120, 0]
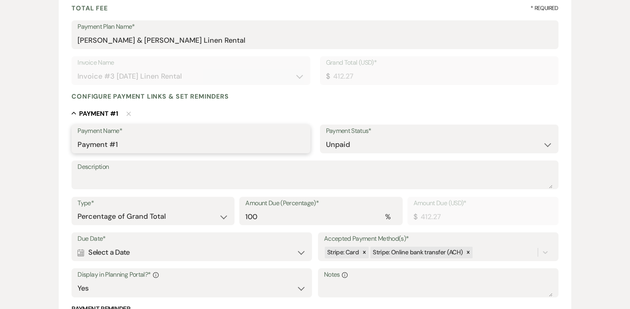
drag, startPoint x: 122, startPoint y: 145, endPoint x: 0, endPoint y: 131, distance: 122.3
click at [0, 132] on div "Add Payment Plan Create link(s) to collect and/or log payments for this event: …" at bounding box center [315, 193] width 630 height 488
type input "Linen Rental"
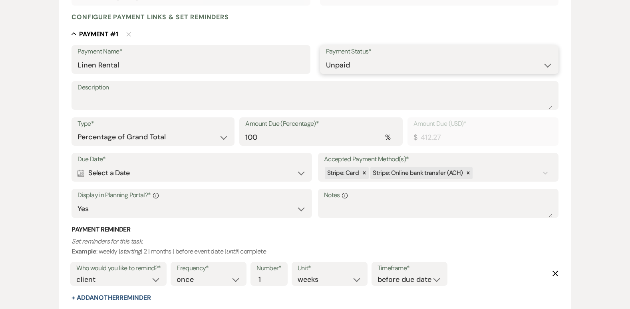
scroll to position [200, 0]
click at [364, 171] on icon at bounding box center [365, 173] width 6 height 6
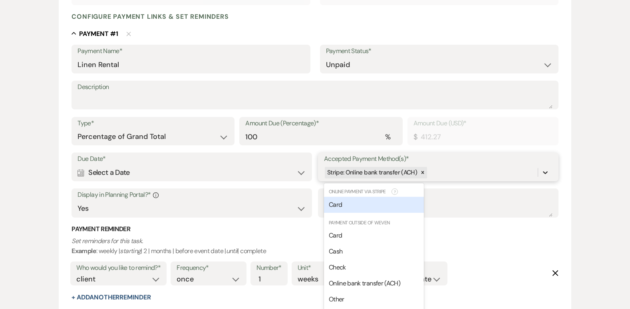
click at [544, 174] on div at bounding box center [545, 173] width 14 height 14
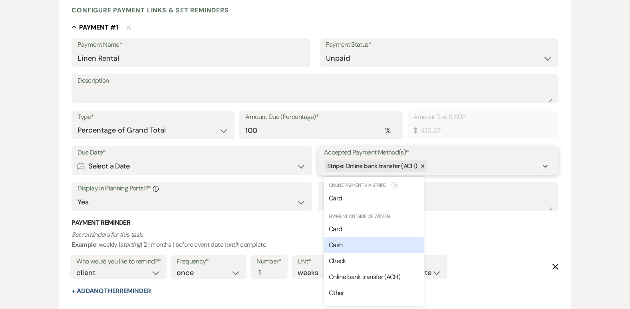
click at [338, 245] on span "Cash" at bounding box center [336, 245] width 14 height 8
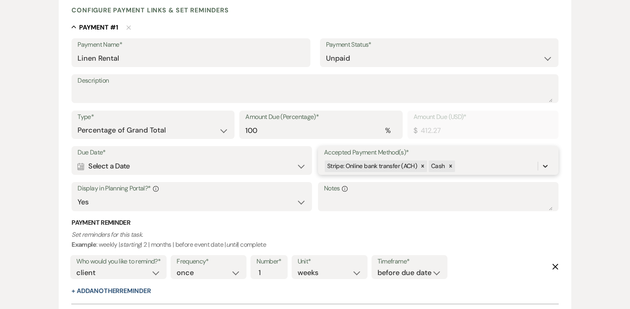
click at [545, 166] on icon at bounding box center [545, 166] width 5 height 3
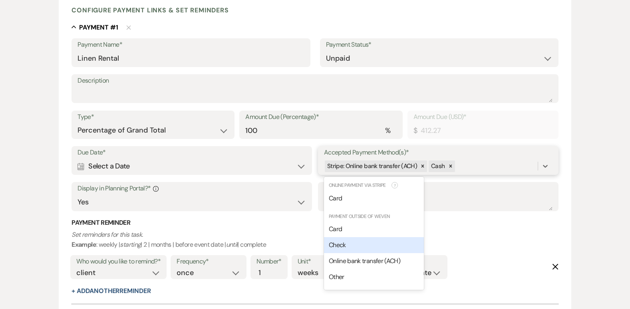
click at [337, 247] on span "Check" at bounding box center [337, 245] width 17 height 8
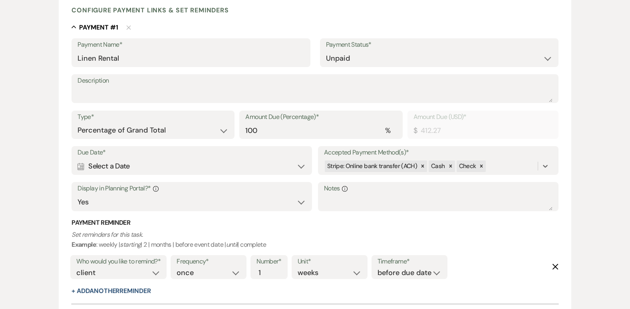
click at [305, 167] on div "Calendar Select a Date Expand" at bounding box center [192, 167] width 229 height 16
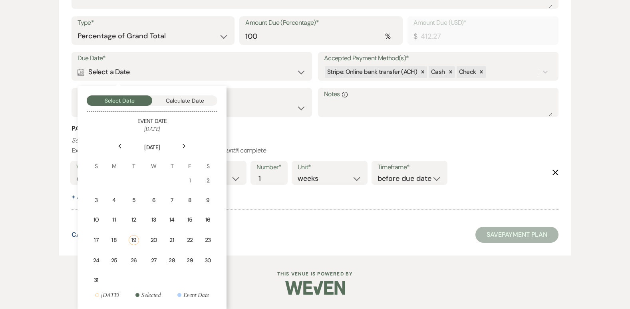
click at [179, 145] on div "Next" at bounding box center [184, 146] width 13 height 13
click at [128, 177] on td "2" at bounding box center [133, 181] width 18 height 19
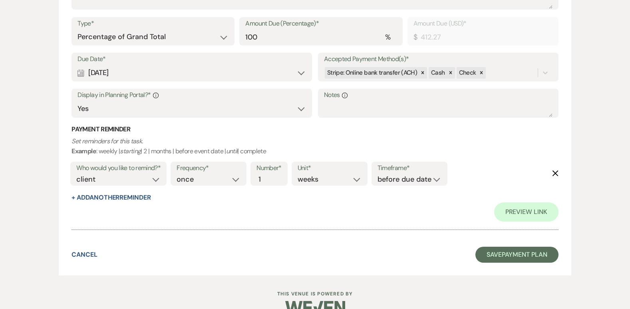
scroll to position [301, 0]
click at [138, 195] on button "+ Add Another Reminder" at bounding box center [111, 197] width 79 height 6
select select "client"
select select "days"
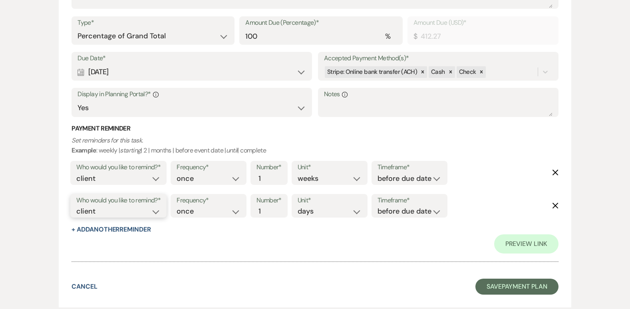
click at [154, 212] on select "client venue both" at bounding box center [118, 211] width 84 height 11
select select "both"
click at [76, 206] on select "client venue both" at bounding box center [118, 211] width 84 height 11
click at [351, 214] on select "days weeks months" at bounding box center [330, 211] width 64 height 11
select select "weeks"
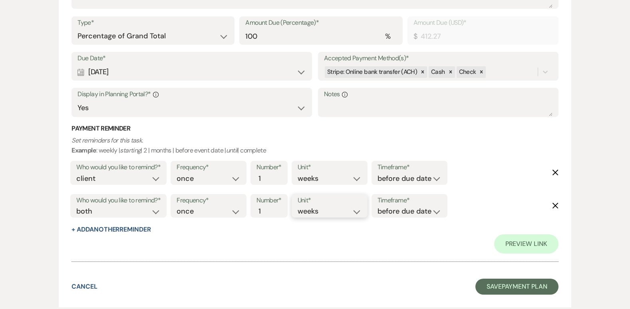
click at [299, 206] on select "days weeks months" at bounding box center [330, 211] width 64 height 11
click at [397, 209] on select "before due date after due date on due date on custom date" at bounding box center [410, 211] width 64 height 11
select select "afterDueDate"
click at [379, 206] on select "before due date after due date on due date on custom date" at bounding box center [410, 211] width 64 height 11
click at [336, 229] on div "Payment Reminder Set reminders for this task. Example : weekly | starting | 2 |…" at bounding box center [315, 179] width 487 height 110
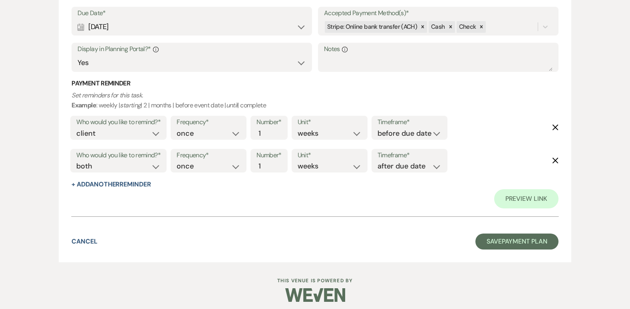
scroll to position [351, 0]
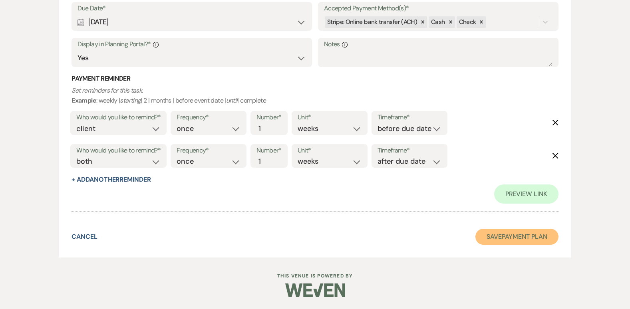
click at [507, 239] on button "Save Payment Plan" at bounding box center [517, 237] width 83 height 16
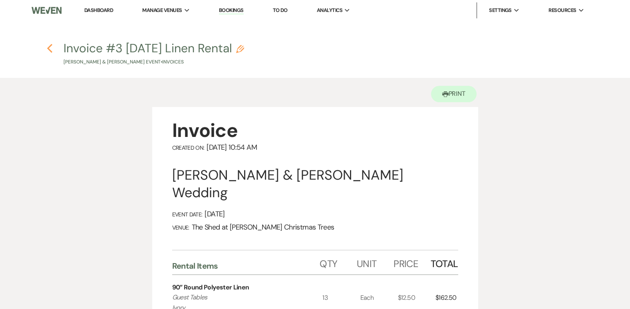
click at [50, 51] on use "button" at bounding box center [49, 48] width 5 height 9
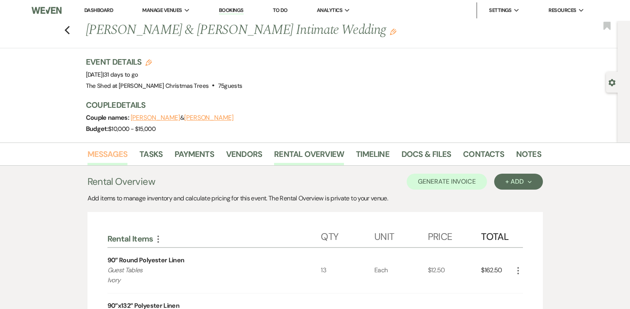
click at [101, 153] on link "Messages" at bounding box center [108, 157] width 40 height 18
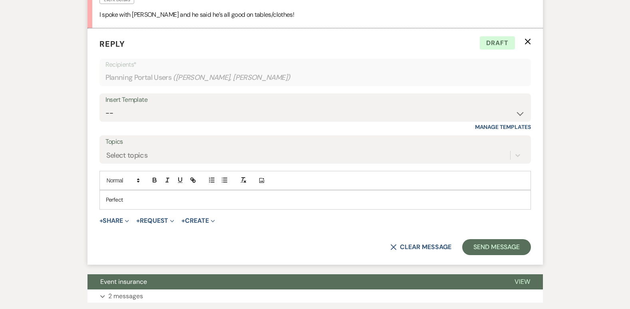
scroll to position [463, 0]
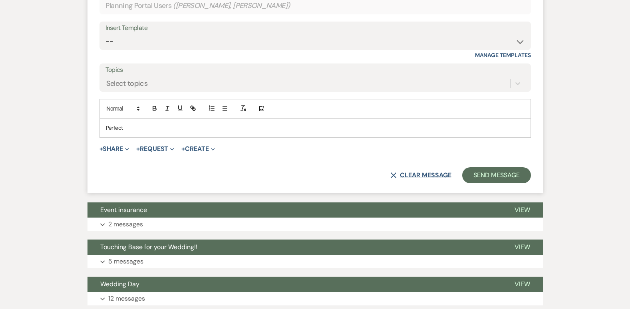
click at [424, 176] on button "X Clear message" at bounding box center [421, 175] width 61 height 6
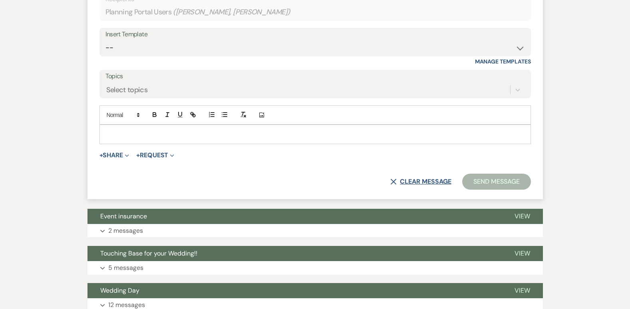
scroll to position [303, 0]
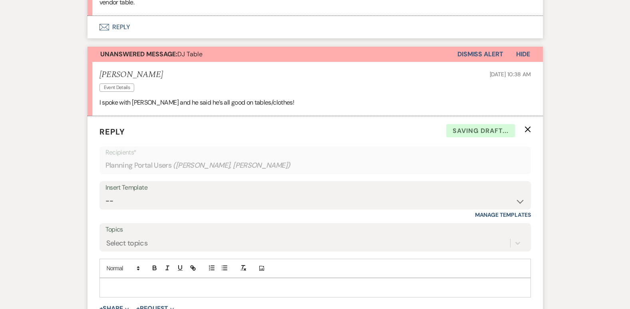
click at [498, 57] on button "Dismiss Alert" at bounding box center [481, 54] width 46 height 15
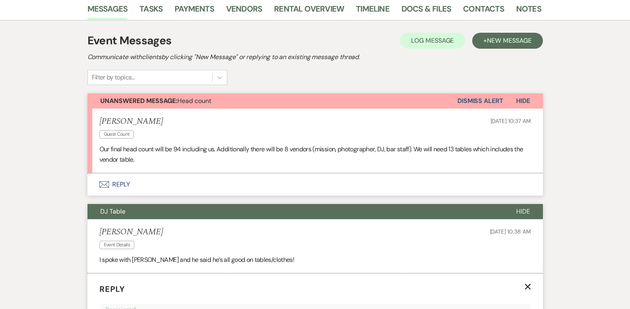
scroll to position [160, 0]
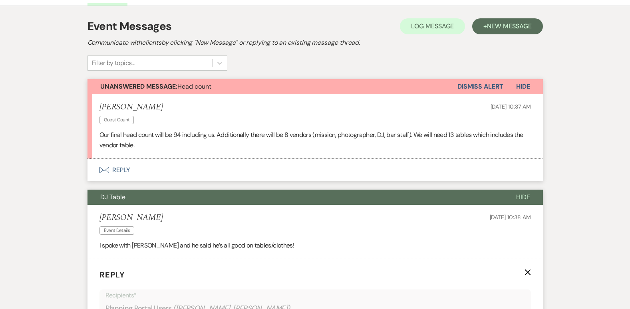
click at [129, 173] on button "Envelope Reply" at bounding box center [316, 170] width 456 height 22
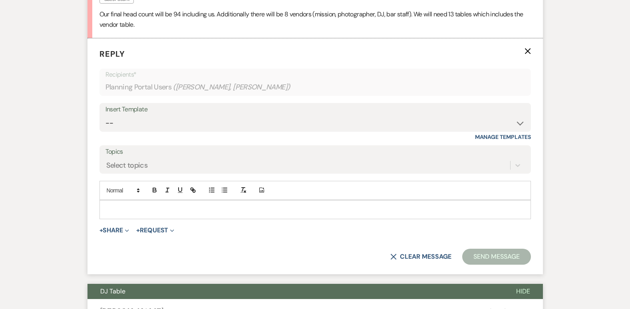
scroll to position [283, 0]
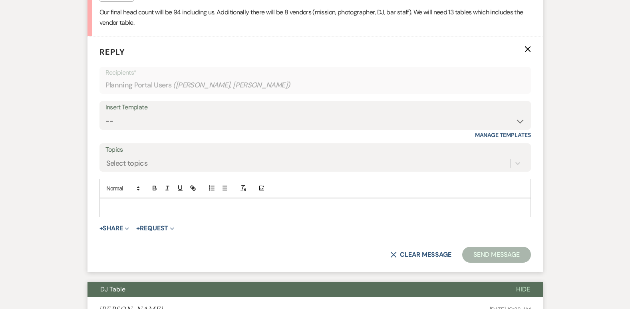
click at [169, 229] on button "+ Request Expand" at bounding box center [155, 228] width 38 height 6
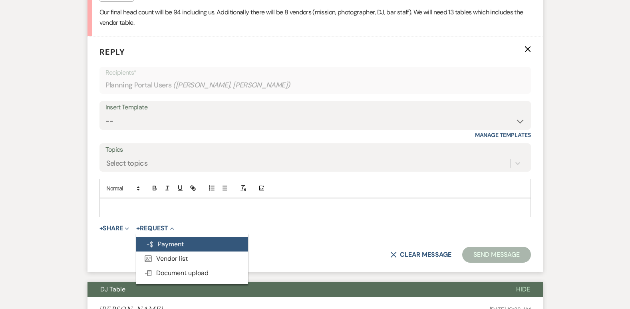
click at [173, 242] on button "Generate Payment Payment" at bounding box center [192, 244] width 112 height 14
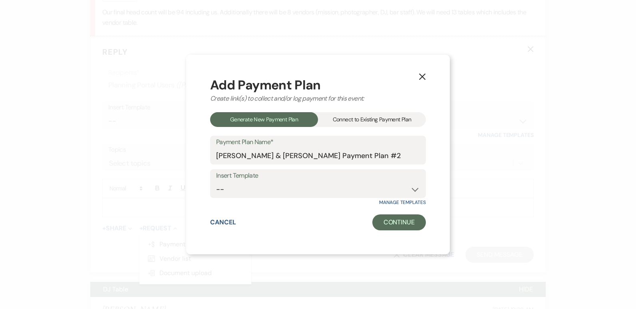
click at [344, 121] on div "Connect to Existing Payment Plan" at bounding box center [372, 119] width 108 height 15
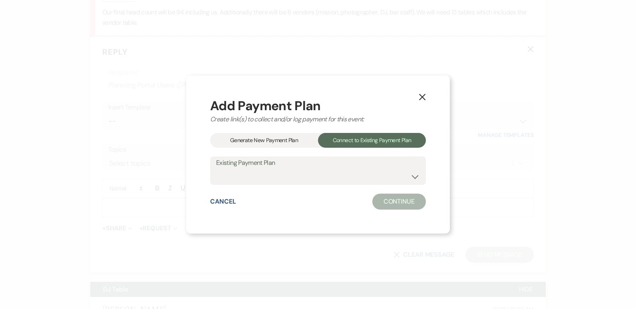
click at [279, 166] on label "Existing Payment Plan" at bounding box center [318, 164] width 204 height 12
click at [268, 175] on select "[PERSON_NAME] & [PERSON_NAME] Payment Plan" at bounding box center [318, 177] width 204 height 16
click at [475, 173] on div "X Add Payment Plan Create link(s) to collect and/or log payment for this event:…" at bounding box center [318, 154] width 636 height 309
click at [219, 200] on button "Cancel" at bounding box center [223, 202] width 26 height 6
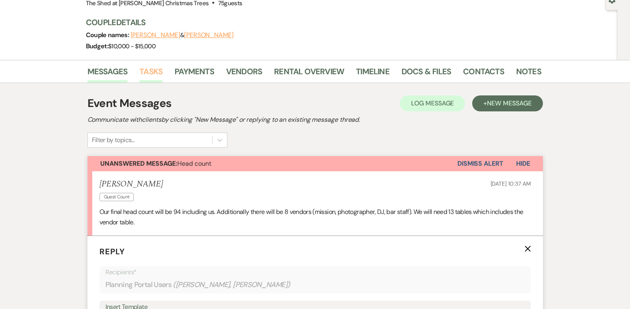
scroll to position [0, 0]
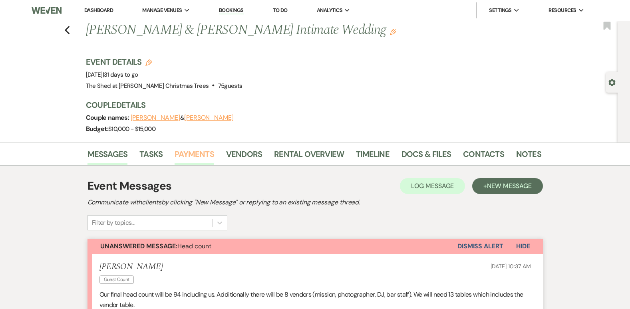
click at [197, 158] on link "Payments" at bounding box center [195, 157] width 40 height 18
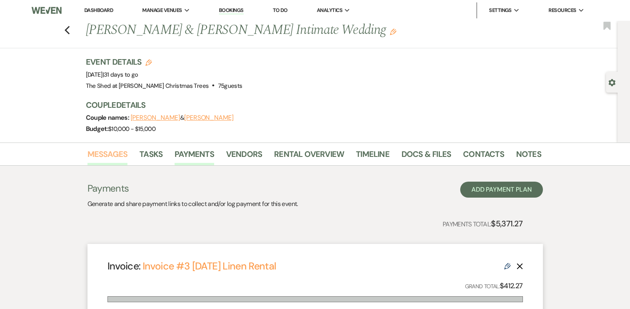
click at [124, 154] on link "Messages" at bounding box center [108, 157] width 40 height 18
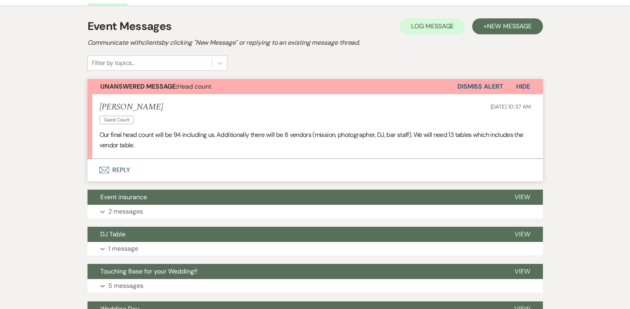
click at [129, 173] on button "Envelope Reply" at bounding box center [316, 170] width 456 height 22
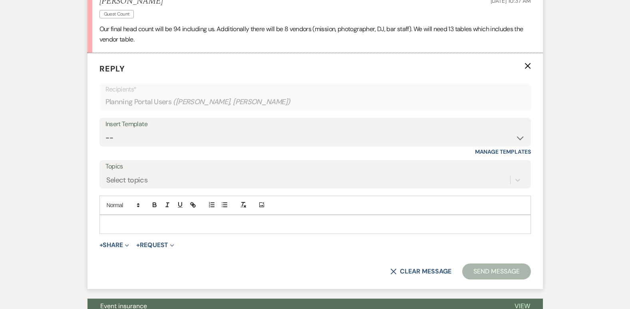
scroll to position [283, 0]
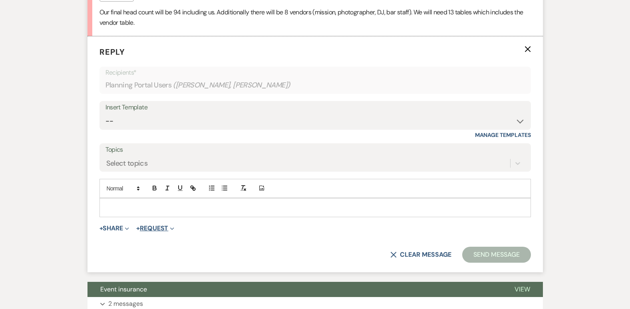
click at [170, 229] on button "+ Request Expand" at bounding box center [155, 228] width 38 height 6
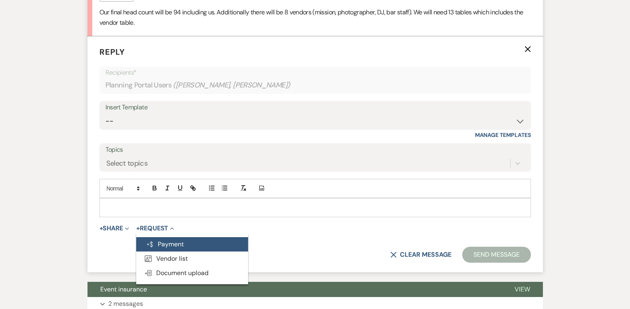
click at [179, 245] on button "Generate Payment Payment" at bounding box center [192, 244] width 112 height 14
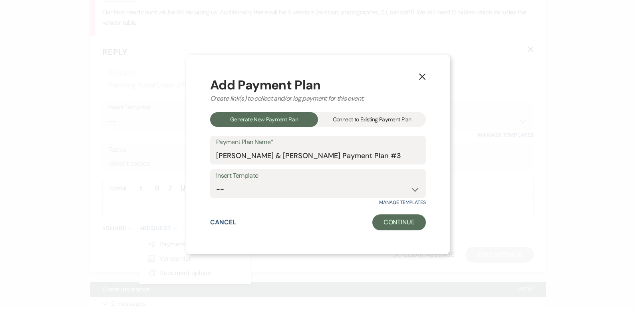
click at [373, 121] on div "Connect to Existing Payment Plan" at bounding box center [372, 119] width 108 height 15
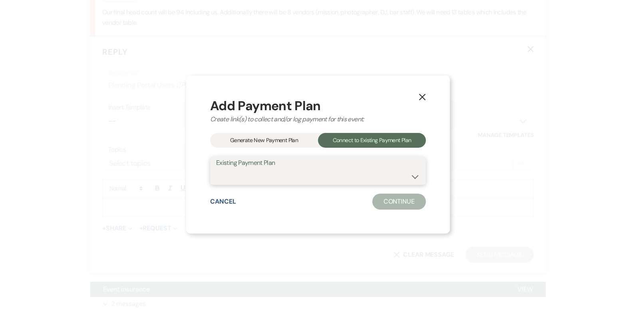
click at [314, 183] on select "[PERSON_NAME] & [PERSON_NAME] Linen Rental [PERSON_NAME] & [PERSON_NAME] Paymen…" at bounding box center [318, 177] width 204 height 16
select select "24826"
click at [216, 169] on select "[PERSON_NAME] & [PERSON_NAME] Linen Rental [PERSON_NAME] & [PERSON_NAME] Paymen…" at bounding box center [318, 177] width 204 height 16
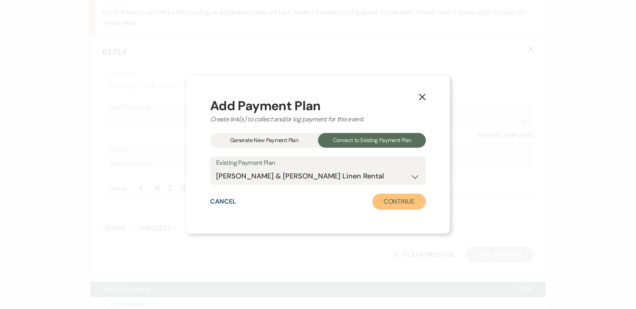
click at [414, 202] on button "Continue" at bounding box center [400, 202] width 54 height 16
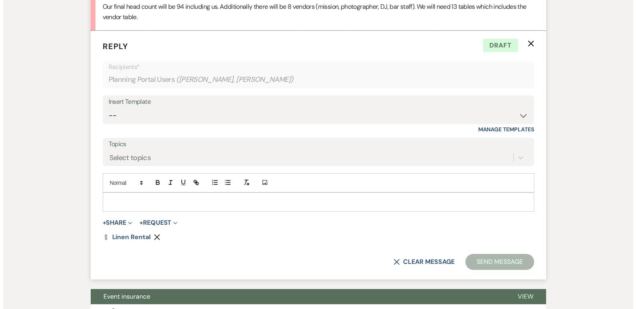
scroll to position [323, 0]
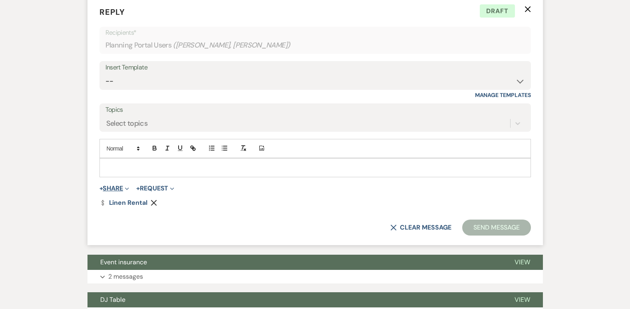
click at [123, 191] on button "+ Share Expand" at bounding box center [115, 188] width 30 height 6
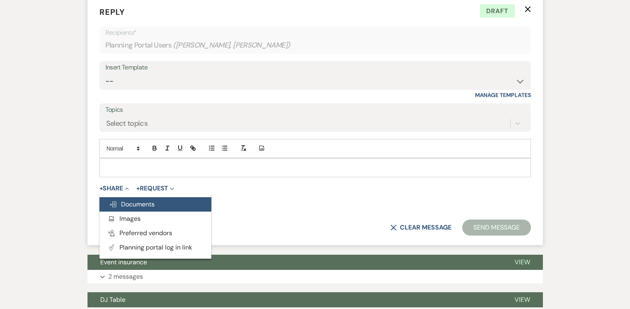
click at [141, 202] on span "Doc Upload Documents" at bounding box center [132, 204] width 46 height 8
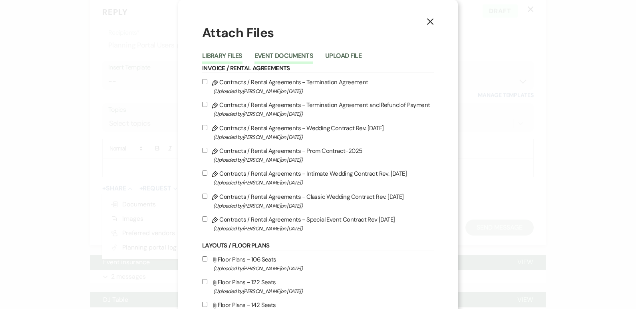
click at [288, 57] on button "Event Documents" at bounding box center [284, 58] width 59 height 11
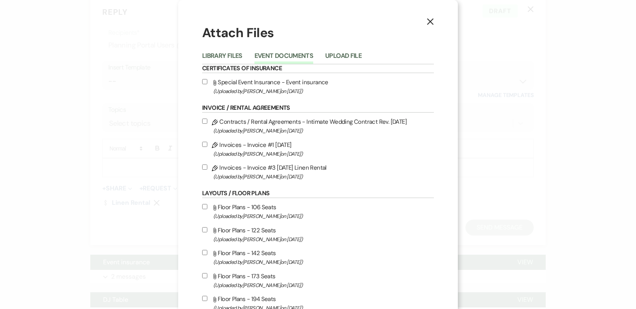
click at [204, 168] on input "Pencil Invoices - Invoice #3 [DATE] Linen Rental (Uploaded by [PERSON_NAME] on …" at bounding box center [204, 167] width 5 height 5
checkbox input "true"
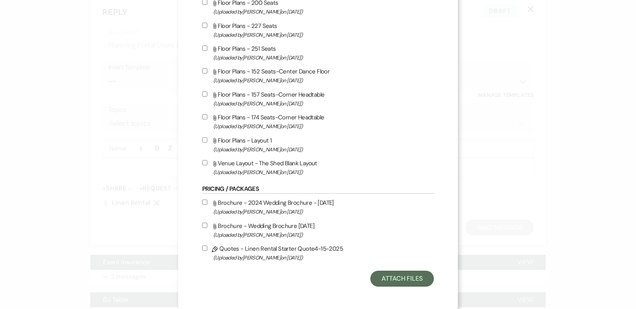
scroll to position [321, 0]
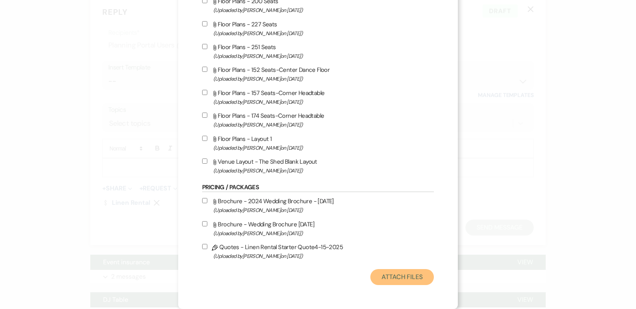
click at [403, 274] on button "Attach Files" at bounding box center [403, 277] width 64 height 16
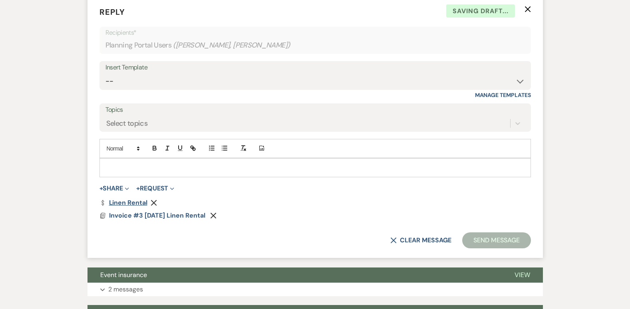
click at [130, 203] on link "Dollar Payment Linen Rental" at bounding box center [124, 203] width 48 height 6
click at [191, 216] on span "Invoice #3 [DATE] Linen Rental" at bounding box center [157, 215] width 96 height 8
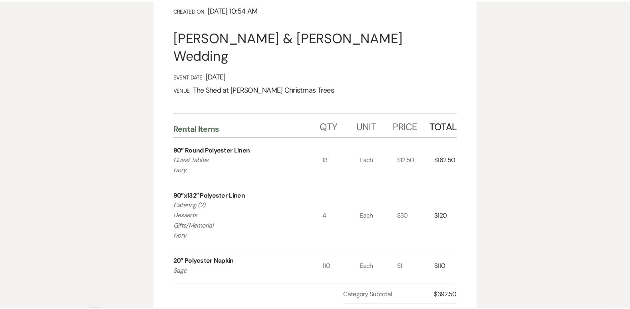
scroll to position [0, 0]
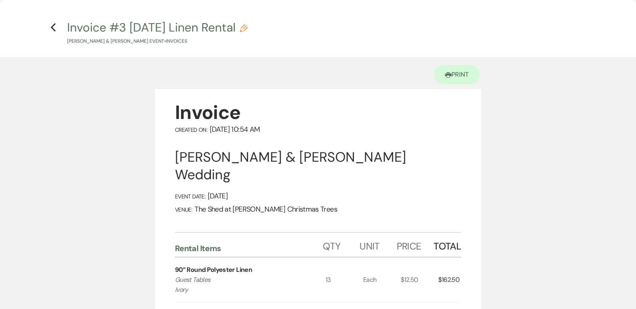
click at [56, 28] on icon "Previous" at bounding box center [53, 28] width 6 height 10
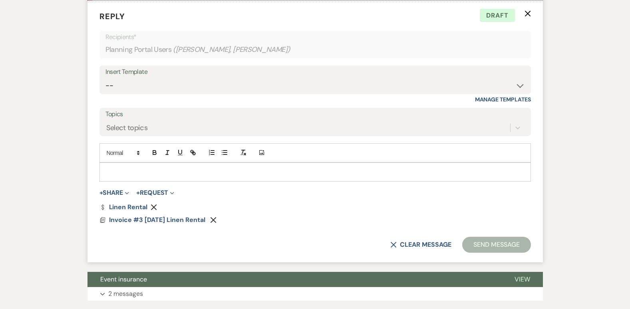
scroll to position [323, 0]
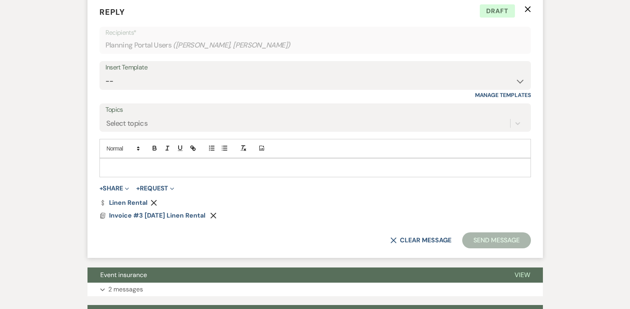
click at [256, 168] on p at bounding box center [315, 168] width 419 height 9
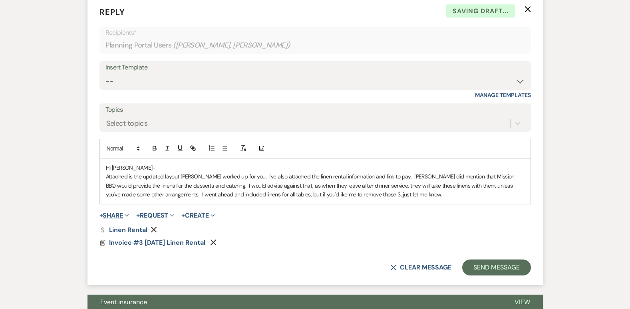
click at [121, 215] on button "+ Share Expand" at bounding box center [115, 216] width 30 height 6
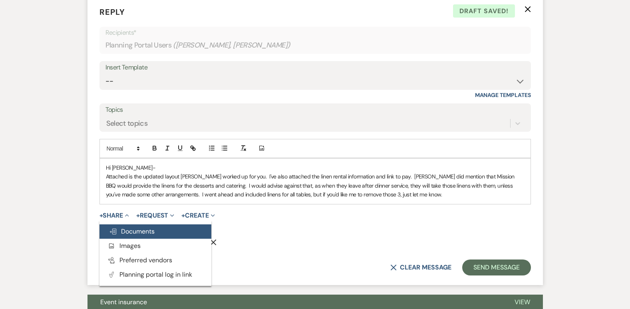
click at [144, 235] on span "Doc Upload Documents" at bounding box center [132, 231] width 46 height 8
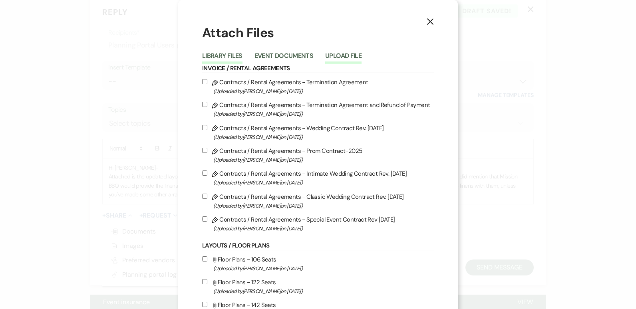
click at [340, 53] on button "Upload File" at bounding box center [343, 58] width 36 height 11
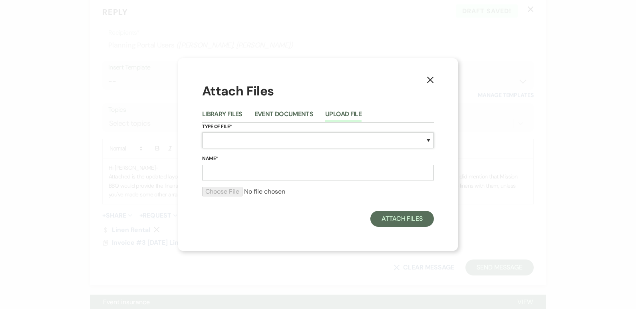
click at [263, 141] on select "Special Event Insurance Vendor Certificate of Insurance Contracts / Rental Agre…" at bounding box center [318, 141] width 232 height 16
select select "24"
click at [202, 133] on select "Special Event Insurance Vendor Certificate of Insurance Contracts / Rental Agre…" at bounding box center [318, 141] width 232 height 16
click at [252, 177] on input "Name*" at bounding box center [318, 173] width 232 height 16
type input "Layout Final"
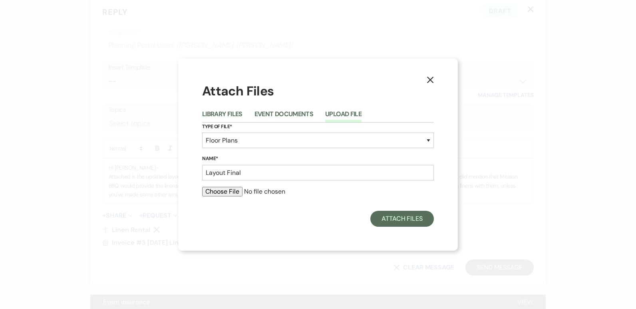
click at [230, 191] on input "file" at bounding box center [318, 192] width 232 height 10
type input "C:\fakepath\[PERSON_NAME]. Layout 1 FINAL.pdf"
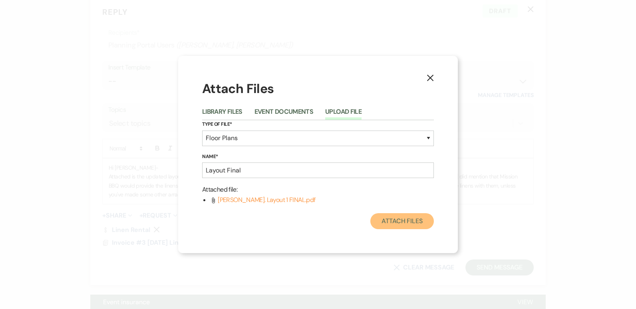
click at [411, 221] on button "Attach Files" at bounding box center [403, 221] width 64 height 16
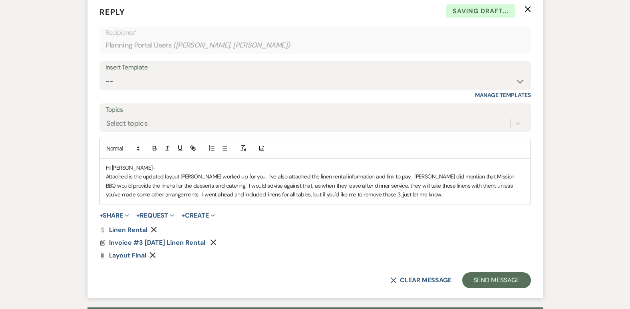
click at [135, 254] on span "Layout Final" at bounding box center [127, 255] width 37 height 8
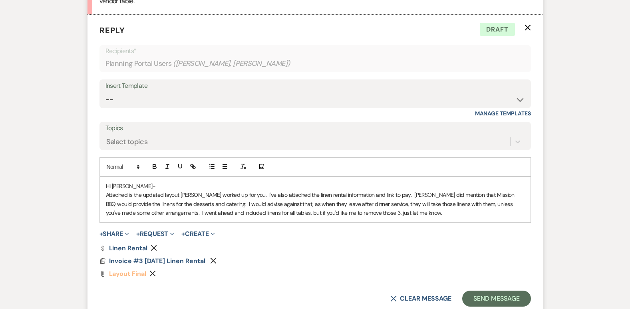
scroll to position [363, 0]
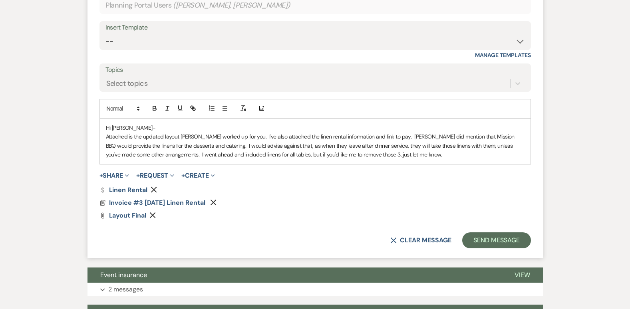
click at [442, 158] on p "Attached is the updated layout [PERSON_NAME] worked up for you. I've also attac…" at bounding box center [315, 145] width 419 height 27
click at [128, 215] on span "Layout Final" at bounding box center [127, 215] width 37 height 8
click at [153, 215] on use "button" at bounding box center [153, 216] width 6 height 6
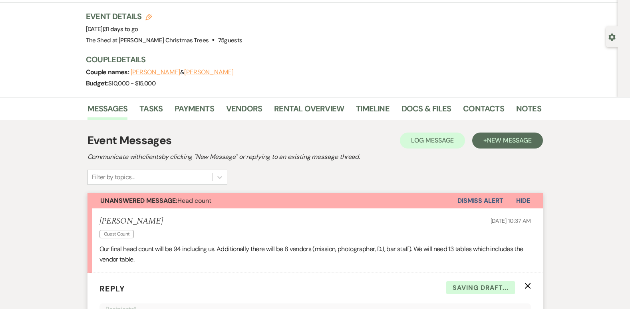
scroll to position [0, 0]
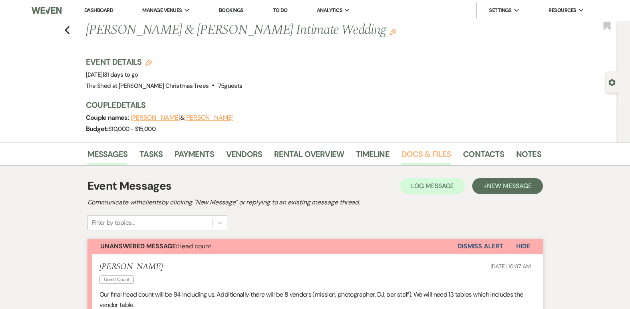
click at [429, 154] on link "Docs & Files" at bounding box center [427, 157] width 50 height 18
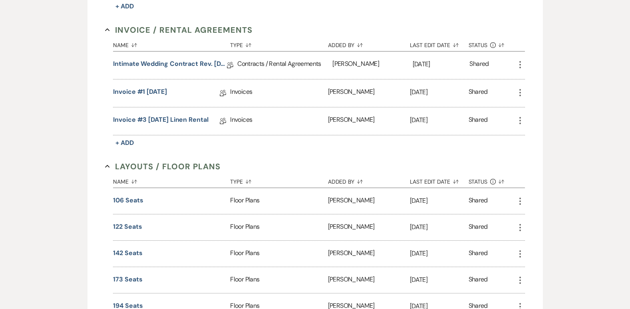
scroll to position [280, 0]
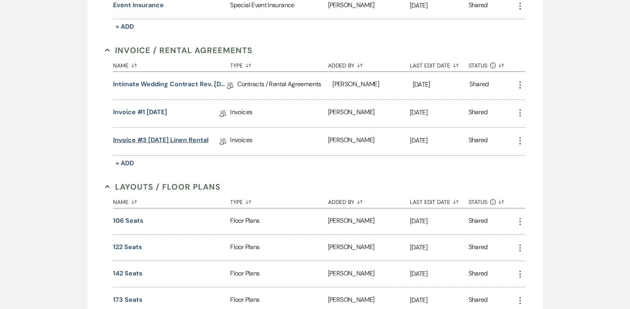
click at [208, 142] on link "Invoice #3 [DATE] Linen Rental" at bounding box center [161, 142] width 96 height 12
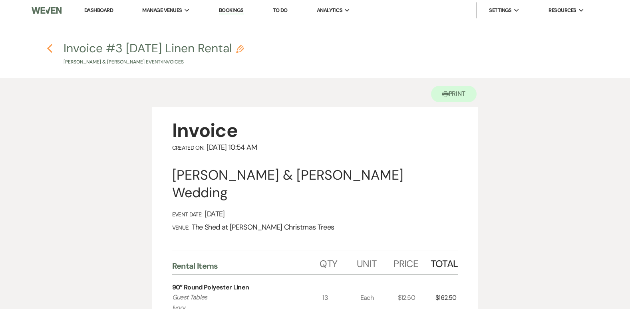
click at [51, 48] on icon "Previous" at bounding box center [50, 49] width 6 height 10
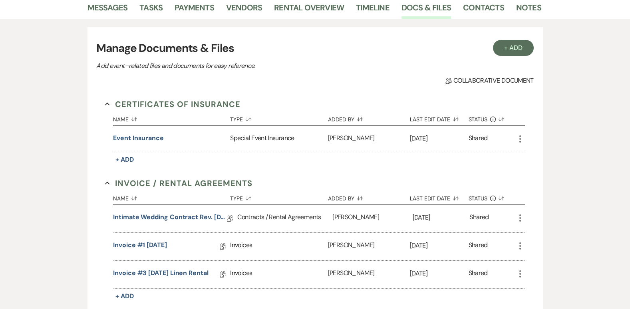
scroll to position [40, 0]
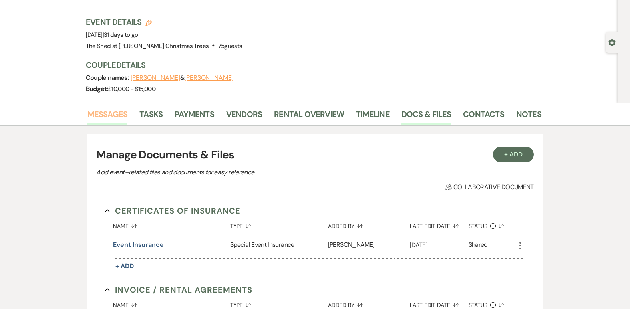
click at [109, 116] on link "Messages" at bounding box center [108, 117] width 40 height 18
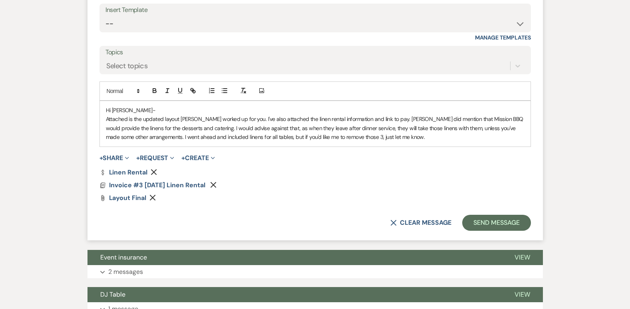
scroll to position [355, 0]
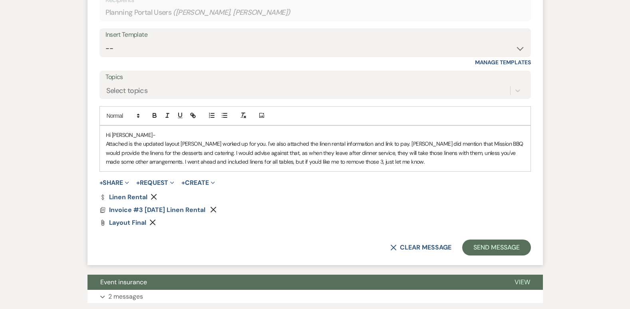
click at [154, 223] on use "button" at bounding box center [153, 223] width 6 height 6
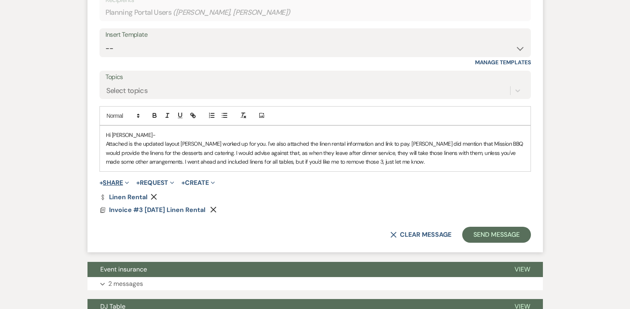
click at [114, 182] on button "+ Share Expand" at bounding box center [115, 183] width 30 height 6
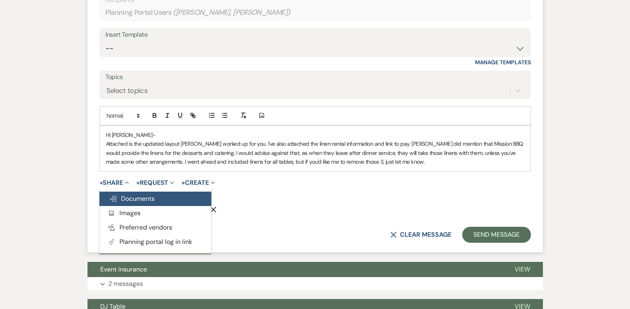
click at [140, 201] on span "Doc Upload Documents" at bounding box center [132, 199] width 46 height 8
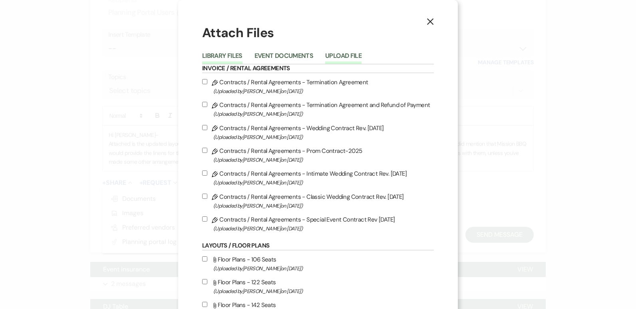
click at [345, 59] on button "Upload File" at bounding box center [343, 58] width 36 height 11
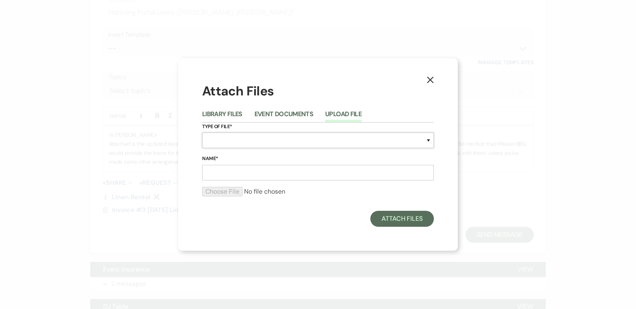
click at [242, 140] on select "Special Event Insurance Vendor Certificate of Insurance Contracts / Rental Agre…" at bounding box center [318, 141] width 232 height 16
select select "24"
click at [202, 133] on select "Special Event Insurance Vendor Certificate of Insurance Contracts / Rental Agre…" at bounding box center [318, 141] width 232 height 16
click at [241, 170] on input "Name*" at bounding box center [318, 173] width 232 height 16
type input "Layout Final"
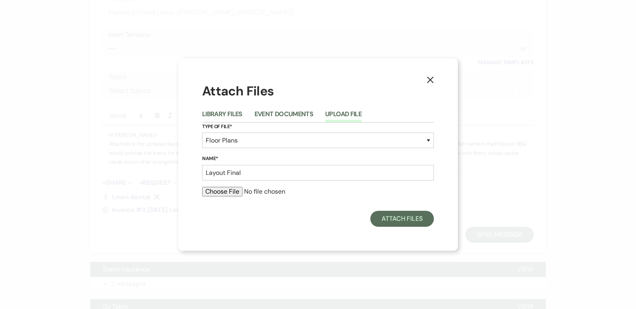
click at [226, 187] on input "file" at bounding box center [318, 192] width 232 height 10
type input "C:\fakepath\[PERSON_NAME]. Layout 1 FINAL.pdf"
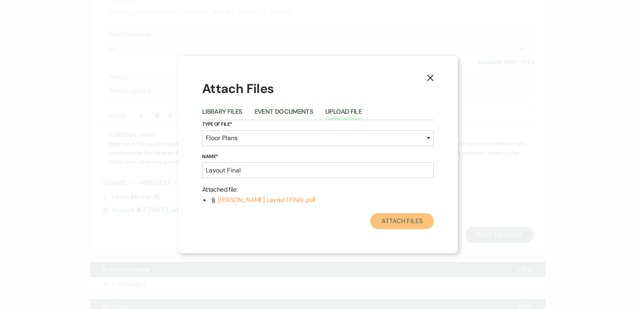
click at [399, 223] on button "Attach Files" at bounding box center [403, 221] width 64 height 16
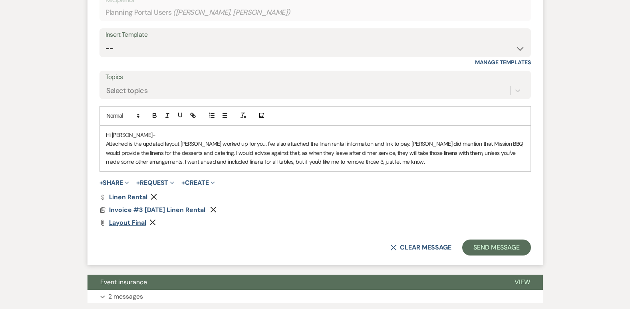
click at [127, 225] on span "Layout Final" at bounding box center [127, 223] width 37 height 8
click at [412, 163] on p "Attached is the updated layout [PERSON_NAME] worked up for you. I've also attac…" at bounding box center [315, 153] width 419 height 27
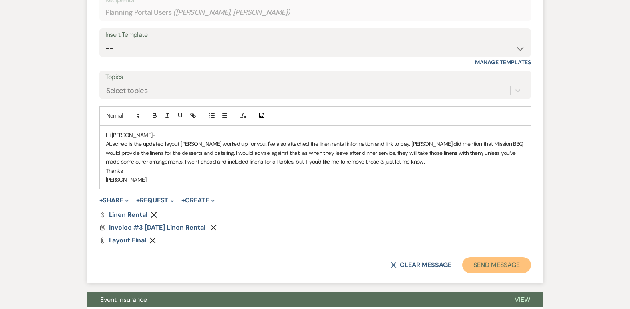
click at [504, 266] on button "Send Message" at bounding box center [497, 265] width 68 height 16
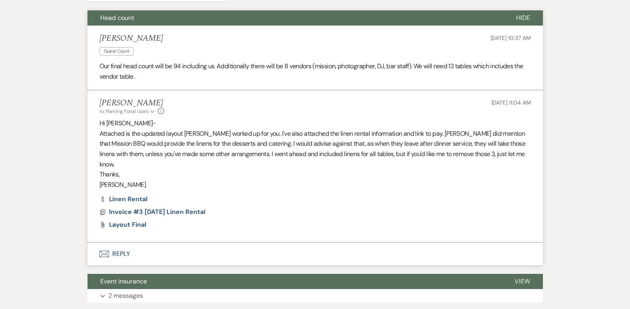
scroll to position [0, 0]
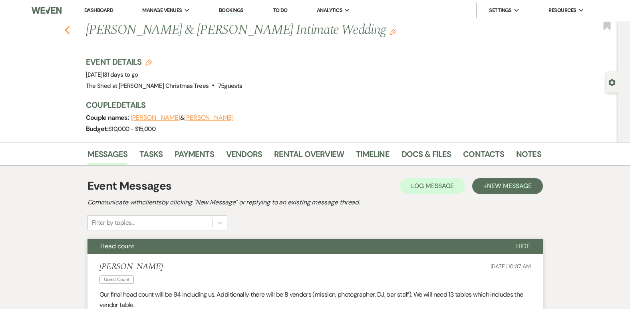
click at [68, 31] on icon "Previous" at bounding box center [67, 31] width 6 height 10
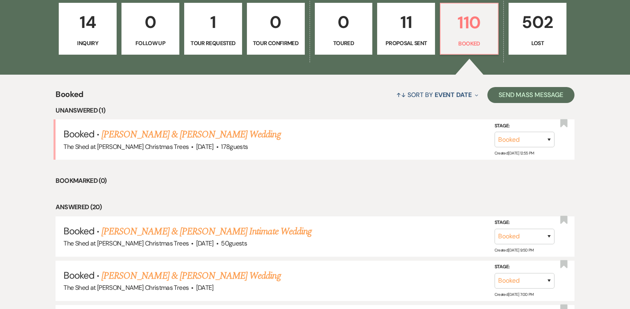
scroll to position [240, 0]
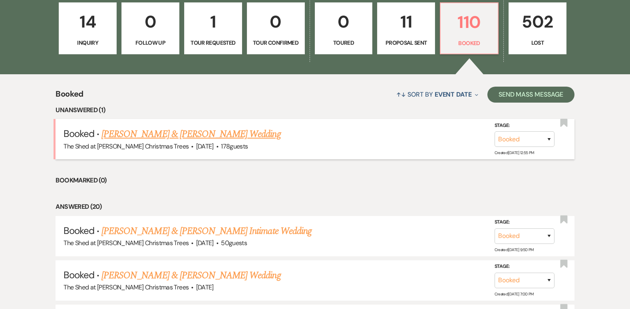
click at [140, 135] on link "[PERSON_NAME] & [PERSON_NAME] Wedding" at bounding box center [191, 134] width 179 height 14
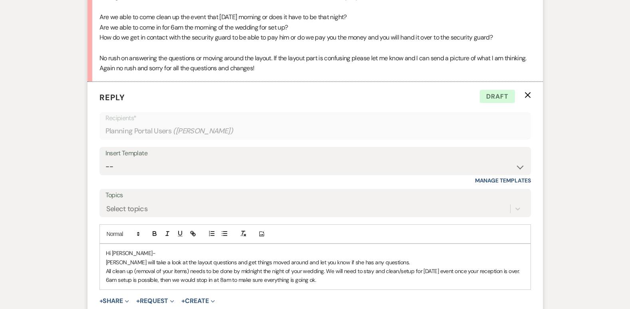
scroll to position [443, 0]
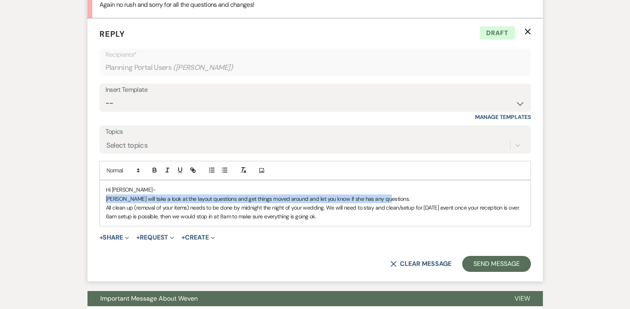
drag, startPoint x: 383, startPoint y: 197, endPoint x: 83, endPoint y: 198, distance: 299.4
click at [83, 198] on div "Messages Tasks Payments Vendors Rental Overview Timeline Docs & Files Contacts …" at bounding box center [315, 158] width 630 height 869
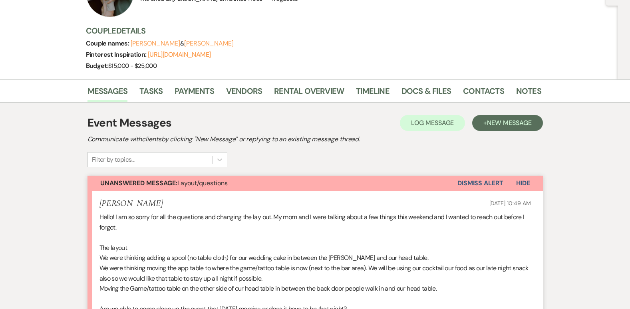
scroll to position [83, 0]
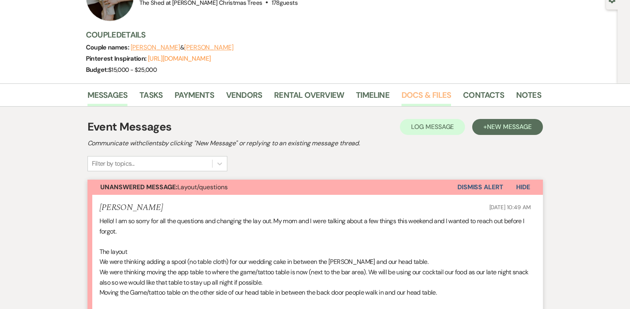
click at [402, 90] on link "Docs & Files" at bounding box center [427, 98] width 50 height 18
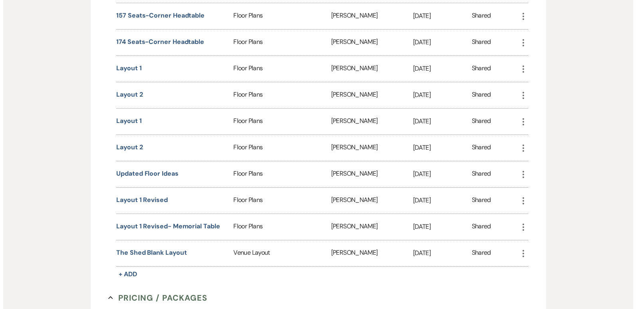
scroll to position [683, 0]
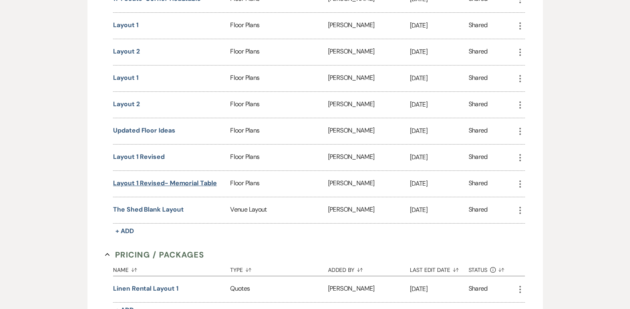
click at [170, 183] on button "Layout 1 revised- Memorial Table" at bounding box center [165, 184] width 104 height 10
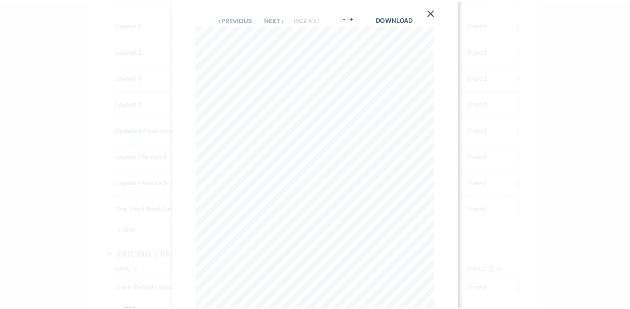
scroll to position [0, 0]
click at [438, 18] on icon "X" at bounding box center [434, 21] width 7 height 7
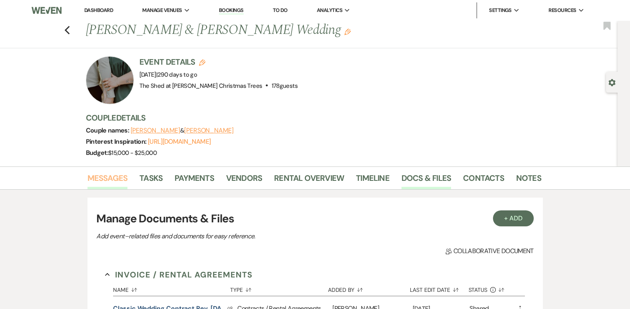
click at [105, 179] on link "Messages" at bounding box center [108, 181] width 40 height 18
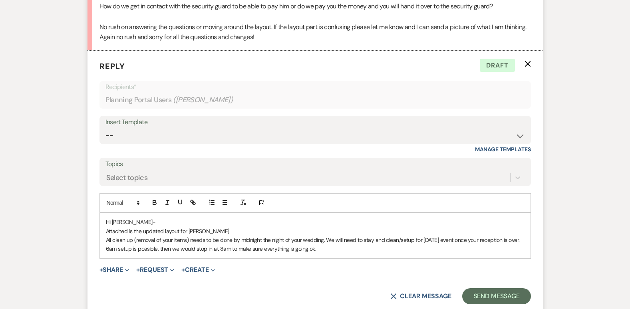
scroll to position [443, 0]
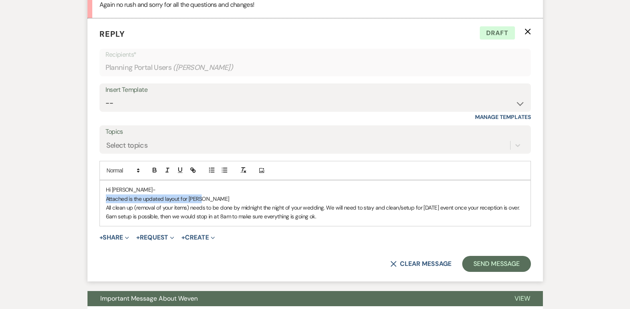
drag, startPoint x: 235, startPoint y: 201, endPoint x: 100, endPoint y: 203, distance: 134.7
click at [100, 203] on div "Hi [PERSON_NAME]- Attached is the updated layout for [PERSON_NAME] All clean up…" at bounding box center [315, 204] width 431 height 46
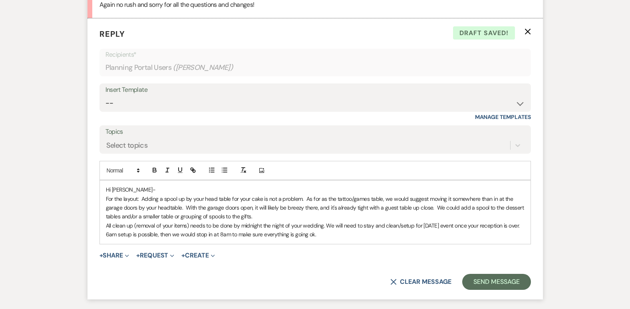
click at [435, 207] on p "For the layout: Adding a spool up by your head table for your cake is not a pro…" at bounding box center [315, 208] width 419 height 27
click at [130, 217] on p "For the layout: Adding a spool up by your head table for your cake is not a pro…" at bounding box center [315, 208] width 419 height 27
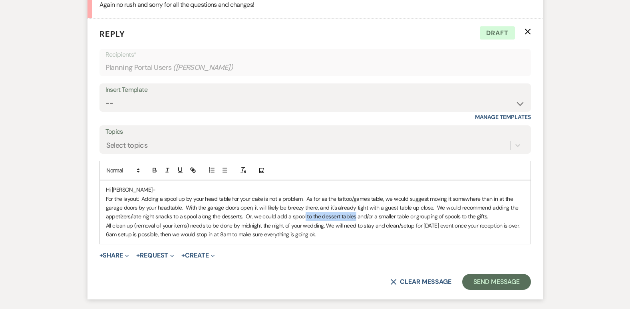
drag, startPoint x: 305, startPoint y: 216, endPoint x: 354, endPoint y: 220, distance: 49.3
click at [354, 220] on p "For the layout: Adding a spool up by your head table for your cake is not a pro…" at bounding box center [315, 208] width 419 height 27
click at [325, 200] on p "For the layout: Adding a spool up by your head table for your cake is not a pro…" at bounding box center [315, 208] width 419 height 27
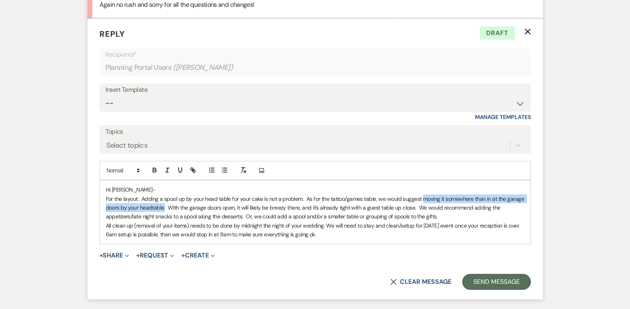
drag, startPoint x: 421, startPoint y: 199, endPoint x: 166, endPoint y: 207, distance: 256.0
click at [166, 207] on p "For the layout: Adding a spool up by your head table for your cake is not a pro…" at bounding box center [315, 208] width 419 height 27
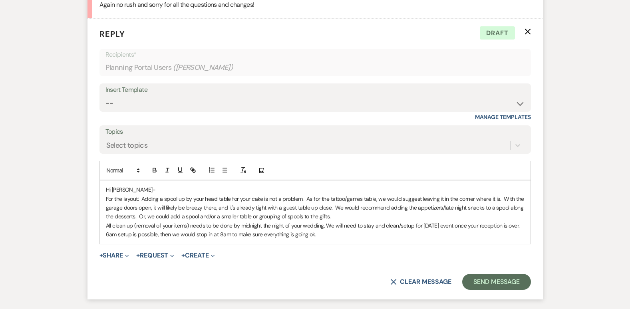
click at [336, 218] on p "For the layout: Adding a spool up by your head table for your cake is not a pro…" at bounding box center [315, 208] width 419 height 27
click at [327, 239] on p "6am setup is possible, then we would stop in at 8am to make sure everything is …" at bounding box center [315, 234] width 419 height 9
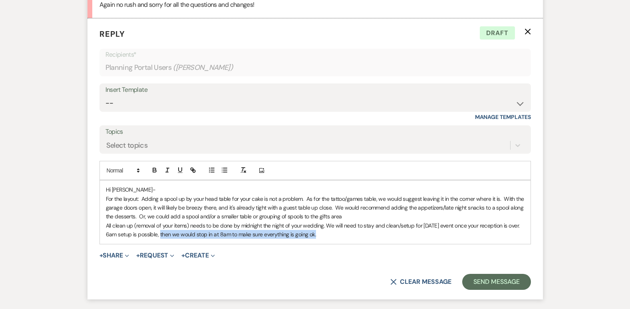
drag, startPoint x: 160, startPoint y: 244, endPoint x: 328, endPoint y: 249, distance: 168.8
click at [328, 244] on div "Hi [PERSON_NAME]- For the layout: Adding a spool up by your head table for your…" at bounding box center [315, 212] width 431 height 63
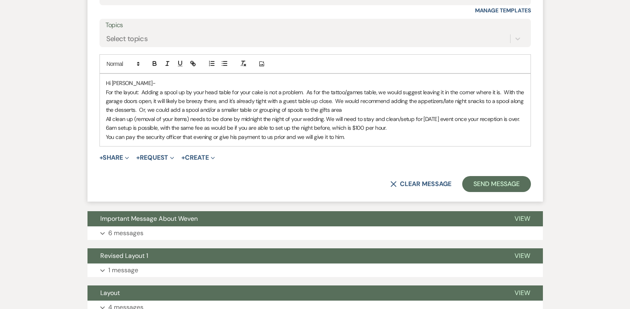
scroll to position [563, 0]
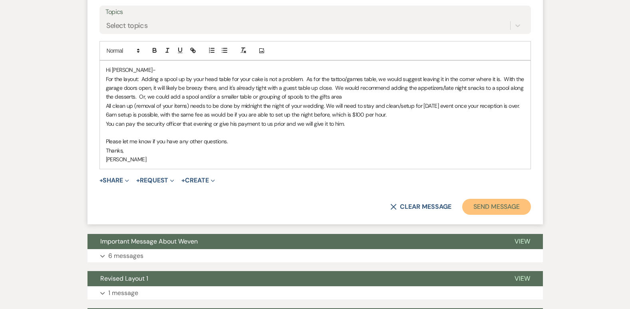
click at [499, 215] on button "Send Message" at bounding box center [497, 207] width 68 height 16
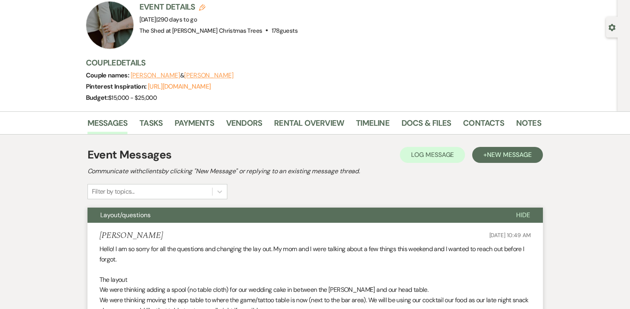
scroll to position [0, 0]
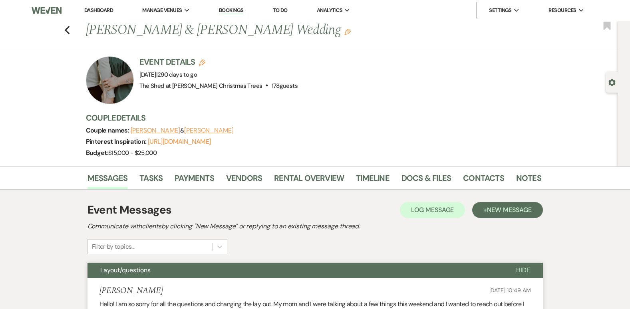
click at [106, 12] on link "Dashboard" at bounding box center [98, 10] width 29 height 7
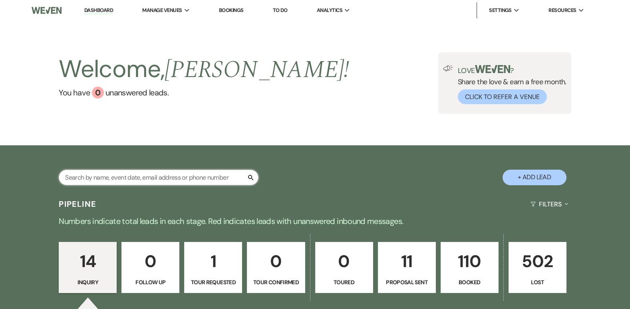
click at [150, 174] on input "text" at bounding box center [159, 178] width 200 height 16
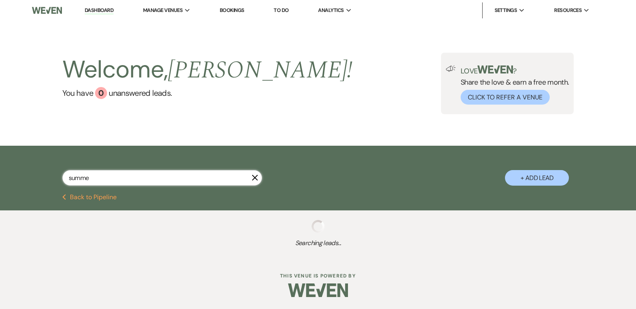
type input "summer"
select select "8"
select select "5"
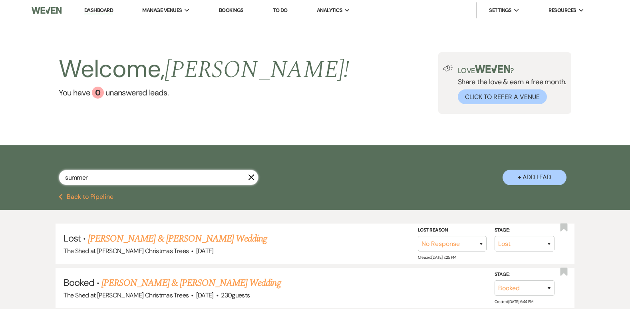
type input "[PERSON_NAME]"
select select "8"
select select "5"
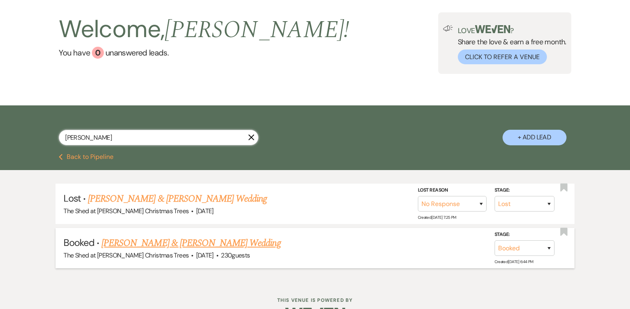
type input "[PERSON_NAME]"
click at [165, 241] on link "[PERSON_NAME] & [PERSON_NAME] Wedding" at bounding box center [191, 243] width 179 height 14
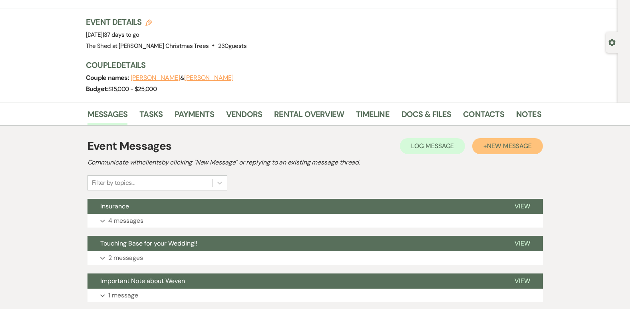
click at [497, 150] on span "New Message" at bounding box center [509, 146] width 44 height 8
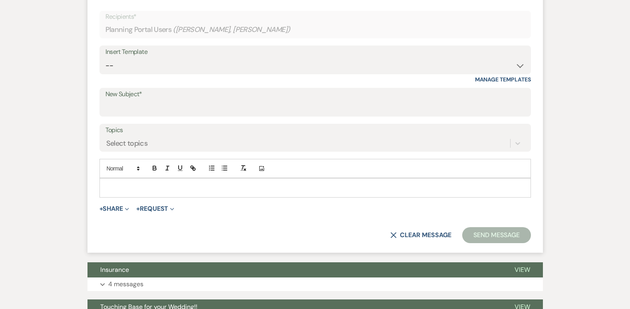
scroll to position [280, 0]
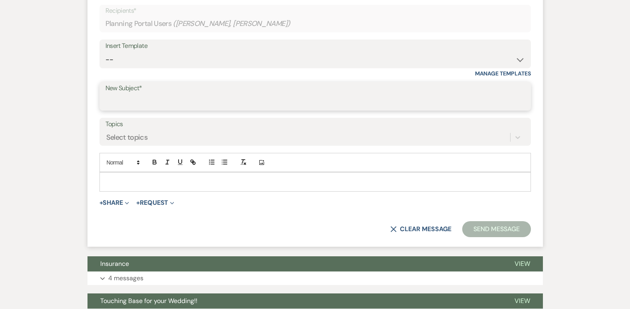
click at [175, 96] on input "New Subject*" at bounding box center [316, 102] width 420 height 16
type input "Updated Layout & Ceremony Chairs"
click at [209, 176] on div at bounding box center [315, 182] width 431 height 18
paste div
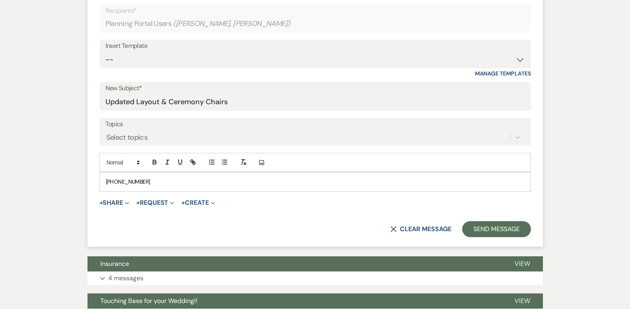
click at [103, 181] on div "[PHONE_NUMBER]" at bounding box center [315, 182] width 431 height 18
click at [104, 179] on div "Say Flower: [PHONE_NUMBER]" at bounding box center [315, 182] width 431 height 18
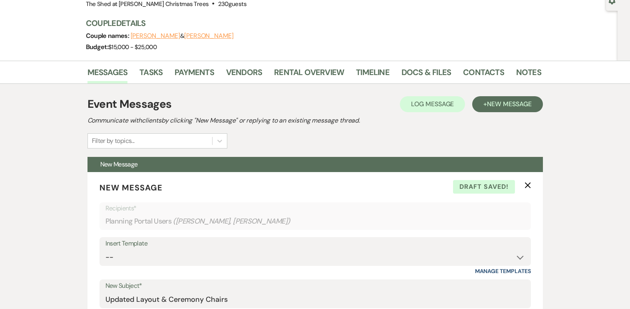
scroll to position [0, 0]
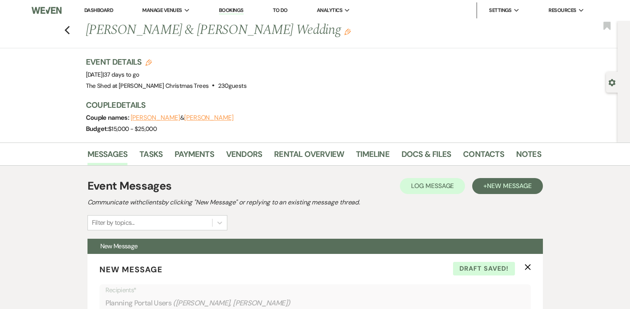
click at [86, 12] on link "Dashboard" at bounding box center [98, 10] width 29 height 7
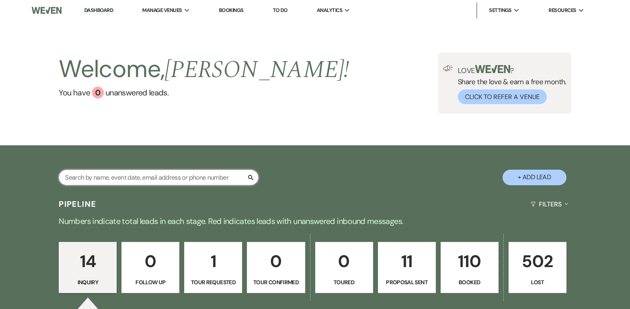
click at [151, 174] on input "text" at bounding box center [159, 178] width 200 height 16
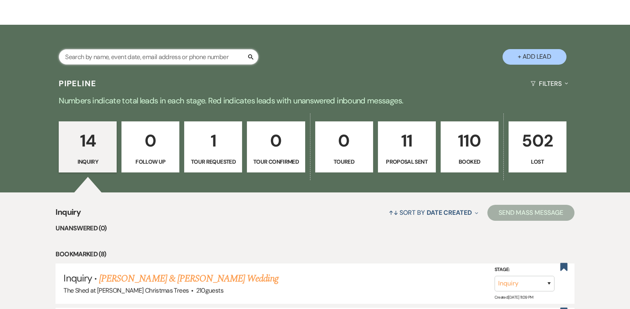
scroll to position [120, 0]
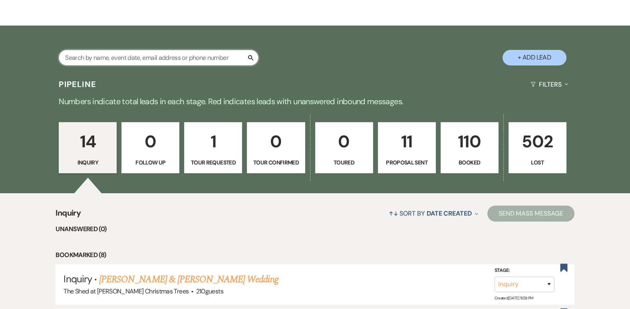
click at [189, 56] on input "text" at bounding box center [159, 58] width 200 height 16
type input "[PERSON_NAME]"
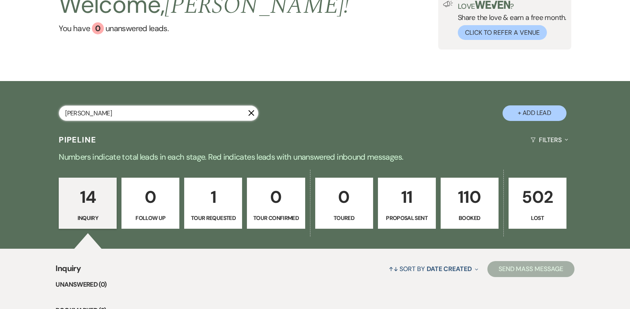
select select "8"
select select "5"
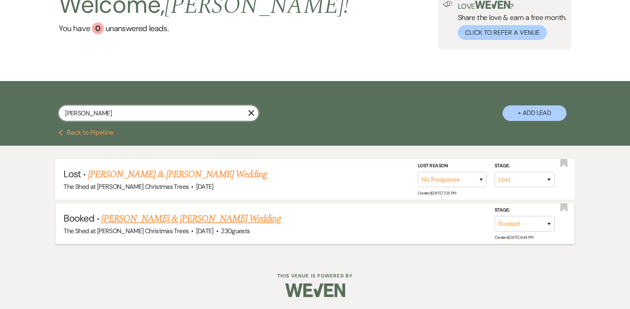
type input "[PERSON_NAME]"
click at [193, 218] on link "[PERSON_NAME] & [PERSON_NAME] Wedding" at bounding box center [191, 219] width 179 height 14
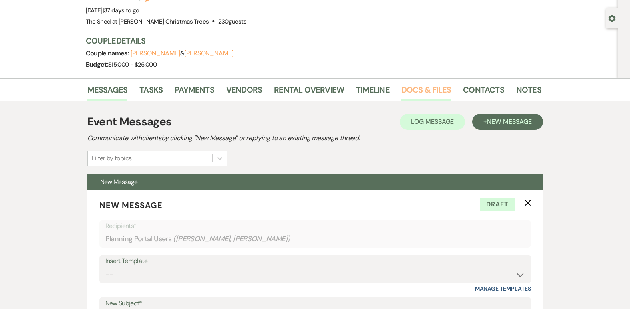
click at [408, 96] on link "Docs & Files" at bounding box center [427, 93] width 50 height 18
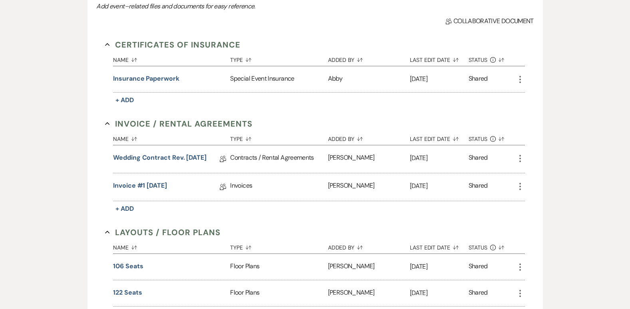
scroll to position [224, 0]
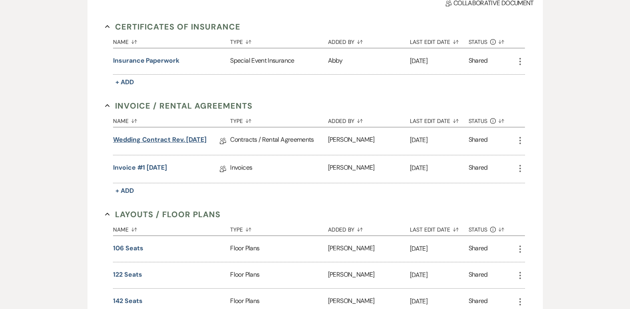
click at [172, 139] on link "Wedding Contract Rev. [DATE]" at bounding box center [160, 141] width 94 height 12
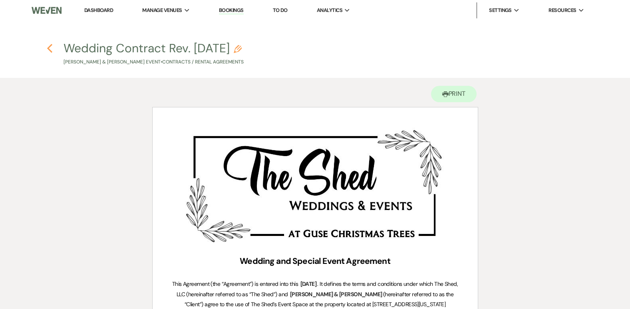
click at [49, 48] on use "button" at bounding box center [49, 48] width 5 height 9
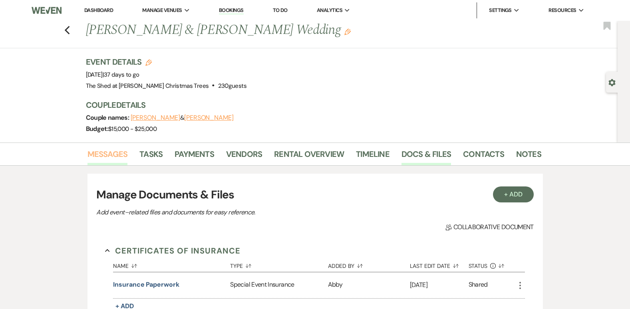
click at [104, 153] on link "Messages" at bounding box center [108, 157] width 40 height 18
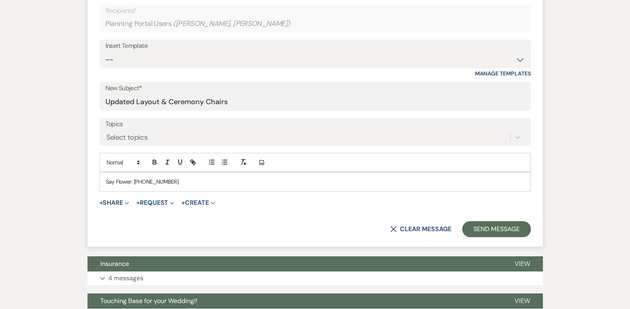
scroll to position [320, 0]
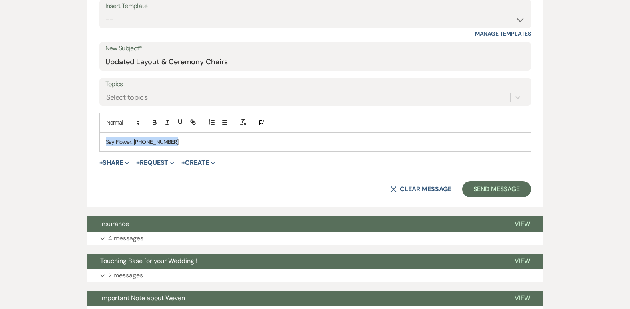
drag, startPoint x: 197, startPoint y: 139, endPoint x: 22, endPoint y: 124, distance: 174.9
click at [120, 160] on button "+ Share Expand" at bounding box center [115, 163] width 30 height 6
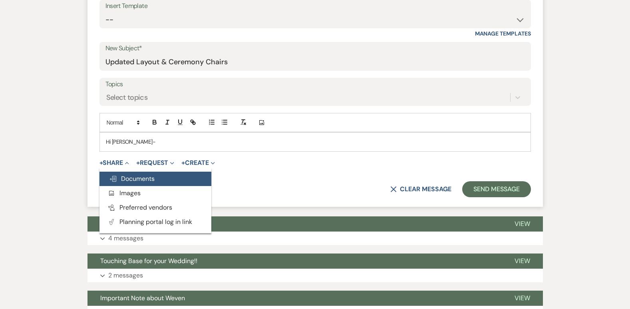
click at [127, 175] on span "Doc Upload Documents" at bounding box center [132, 179] width 46 height 8
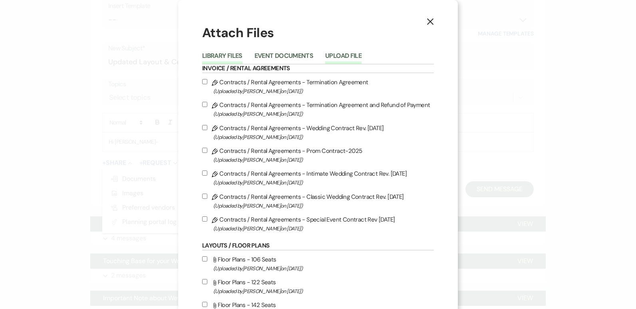
click at [325, 58] on button "Upload File" at bounding box center [343, 58] width 36 height 11
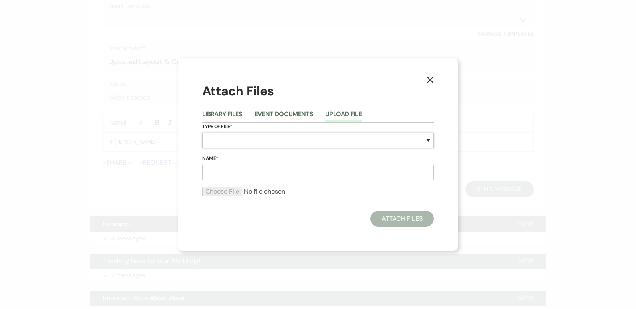
click at [245, 143] on select "Special Event Insurance Vendor Certificate of Insurance Contracts / Rental Agre…" at bounding box center [318, 141] width 232 height 16
select select "24"
click at [202, 133] on select "Special Event Insurance Vendor Certificate of Insurance Contracts / Rental Agre…" at bounding box center [318, 141] width 232 height 16
click at [221, 173] on input "Name*" at bounding box center [318, 173] width 232 height 16
type input "Layout 1 Revised"
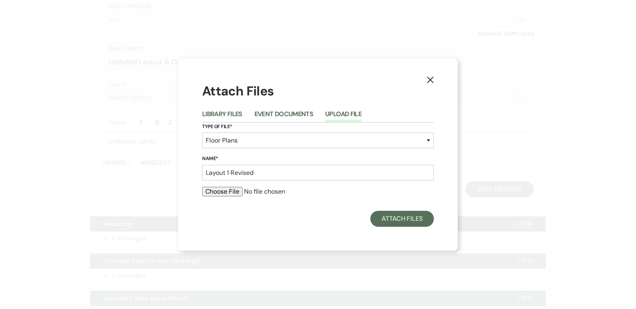
click at [213, 193] on input "file" at bounding box center [318, 192] width 232 height 10
type input "C:\fakepath\[PERSON_NAME] [PERSON_NAME]. Layout 1 Revised.pdf"
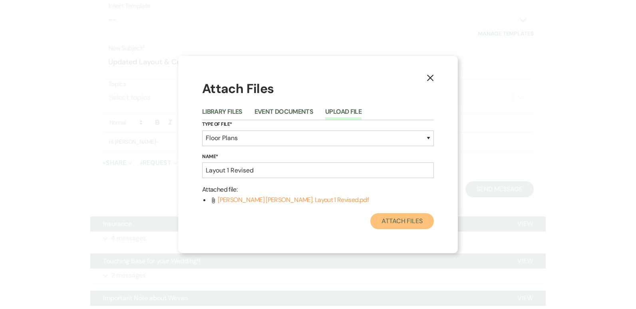
click at [401, 223] on button "Attach Files" at bounding box center [403, 221] width 64 height 16
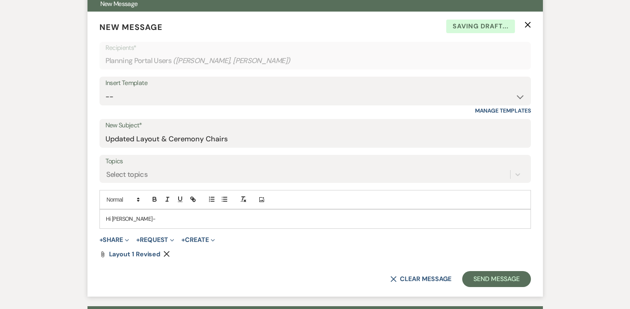
scroll to position [240, 0]
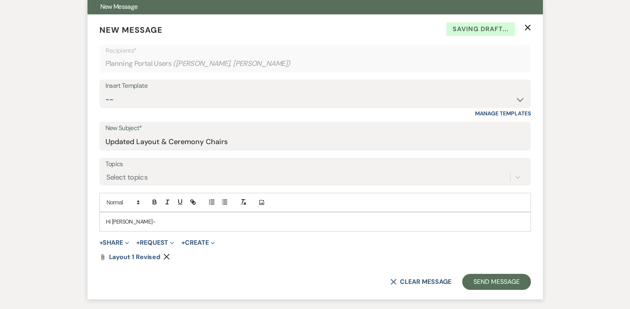
click at [223, 221] on p "Hi [PERSON_NAME]-" at bounding box center [315, 221] width 419 height 9
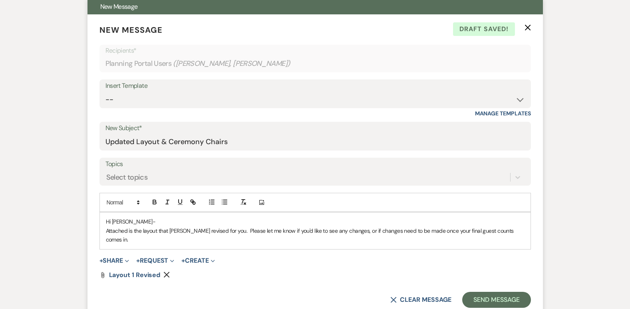
click at [483, 229] on p "Attached is the layout that [PERSON_NAME] revised for you. Please let me know i…" at bounding box center [315, 236] width 419 height 18
click at [523, 231] on p "Attached is the layout that [PERSON_NAME] revised for you. Please let me know i…" at bounding box center [315, 236] width 419 height 18
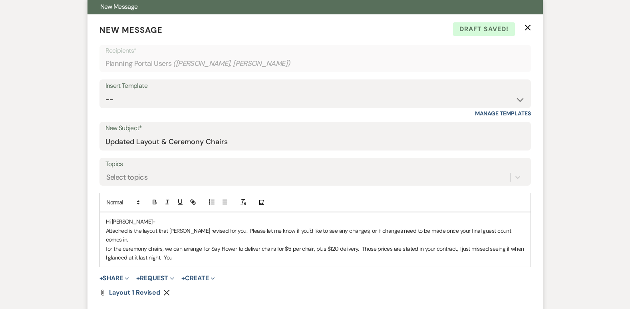
drag, startPoint x: 134, startPoint y: 248, endPoint x: 205, endPoint y: 251, distance: 71.2
click at [204, 251] on p "for the ceremony chairs, we can arrange for Say Flower to deliver chairs for $5…" at bounding box center [315, 254] width 419 height 18
click at [165, 280] on form "New Message X Saving draft... Recipients* Planning Portal Users ( [PERSON_NAME]…" at bounding box center [316, 174] width 456 height 321
click at [146, 289] on span "Layout 1 Revised" at bounding box center [135, 293] width 52 height 8
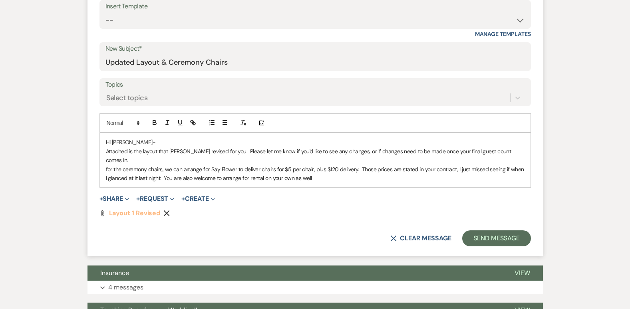
scroll to position [320, 0]
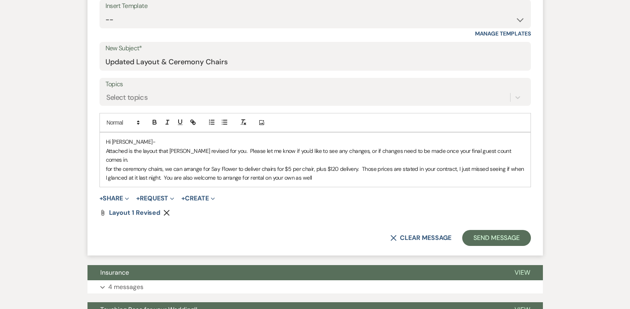
click at [332, 169] on p "for the ceremony chairs, we can arrange for Say Flower to deliver chairs for $5…" at bounding box center [315, 174] width 419 height 18
click at [361, 165] on p "for the ceremony chairs, we can arrange for Say Flower to deliver chairs for $5…" at bounding box center [315, 174] width 419 height 18
click at [359, 165] on p "for the ceremony chairs, we can arrange for Say Flower to deliver chairs for $5…" at bounding box center [315, 174] width 419 height 18
click at [274, 165] on p "for the ceremony chairs, we can arrange for Say Flower to deliver chairs for $5…" at bounding box center [315, 174] width 419 height 18
click at [252, 169] on p "for the ceremony chairs, we can arrange for Say Flower to deliver chairs that a…" at bounding box center [315, 174] width 419 height 18
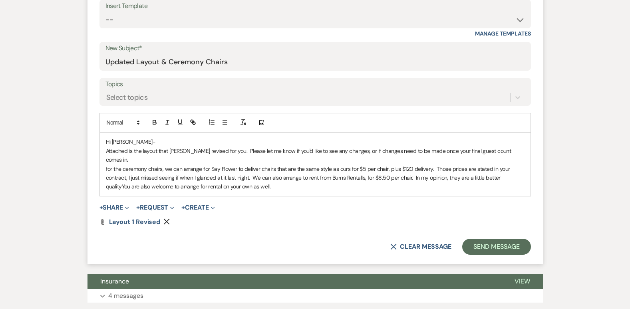
click at [412, 169] on p "for the ceremony chairs, we can arrange for Say Flower to deliver chairs that a…" at bounding box center [315, 178] width 419 height 27
click at [106, 165] on p "for the ceremony chairs, we can arrange for Say Flower to deliver chairs that a…" at bounding box center [315, 178] width 419 height 27
click at [179, 171] on p "For the ceremony chairs, we can arrange for Say Flower to deliver chairs that a…" at bounding box center [315, 178] width 419 height 27
click at [168, 219] on icon "Remove" at bounding box center [167, 222] width 6 height 6
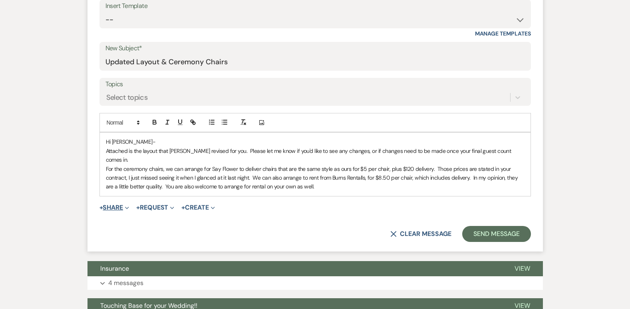
click at [121, 205] on button "+ Share Expand" at bounding box center [115, 208] width 30 height 6
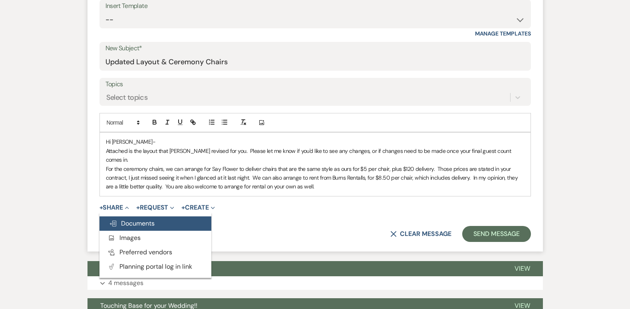
click at [146, 219] on span "Doc Upload Documents" at bounding box center [132, 223] width 46 height 8
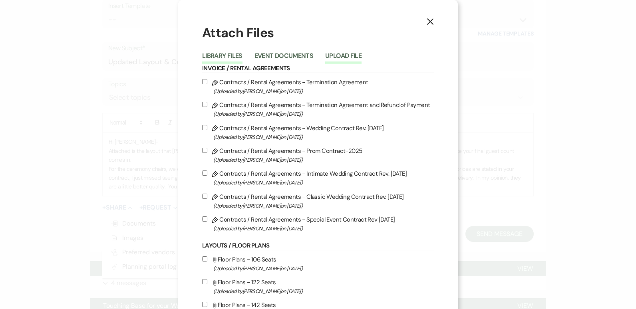
click at [331, 58] on button "Upload File" at bounding box center [343, 58] width 36 height 11
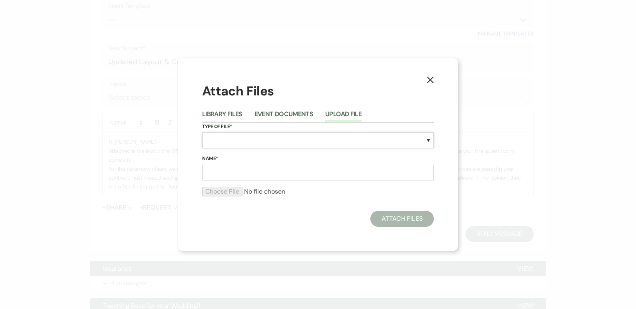
click at [243, 140] on select "Special Event Insurance Vendor Certificate of Insurance Contracts / Rental Agre…" at bounding box center [318, 141] width 232 height 16
select select "24"
click at [202, 133] on select "Special Event Insurance Vendor Certificate of Insurance Contracts / Rental Agre…" at bounding box center [318, 141] width 232 height 16
click at [237, 174] on input "Name*" at bounding box center [318, 173] width 232 height 16
type input "Layout 1 Revised"
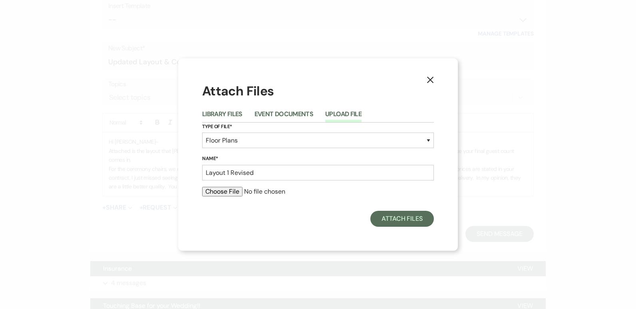
click at [229, 195] on input "file" at bounding box center [318, 192] width 232 height 10
type input "C:\fakepath\[PERSON_NAME] [PERSON_NAME]. Layout 1 Revised.pdf"
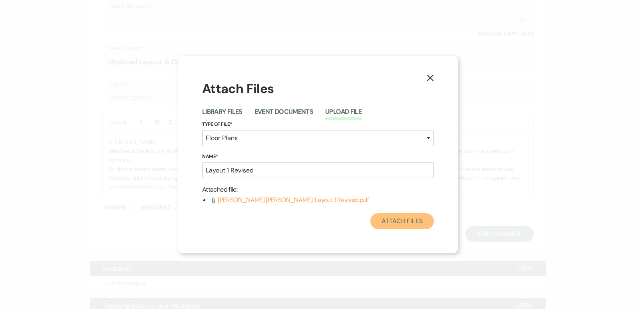
click at [408, 225] on button "Attach Files" at bounding box center [403, 221] width 64 height 16
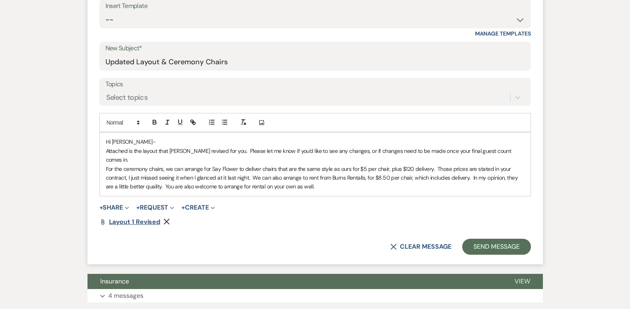
click at [124, 218] on span "Layout 1 Revised" at bounding box center [135, 222] width 52 height 8
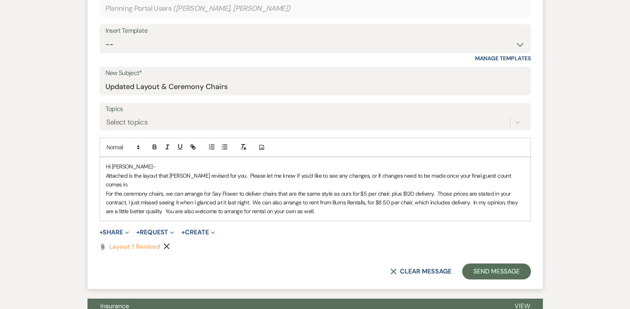
scroll to position [360, 0]
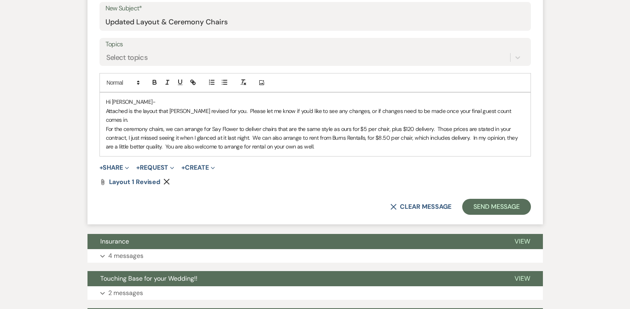
click at [427, 142] on p "For the ceremony chairs, we can arrange for Say Flower to deliver chairs that a…" at bounding box center [315, 138] width 419 height 27
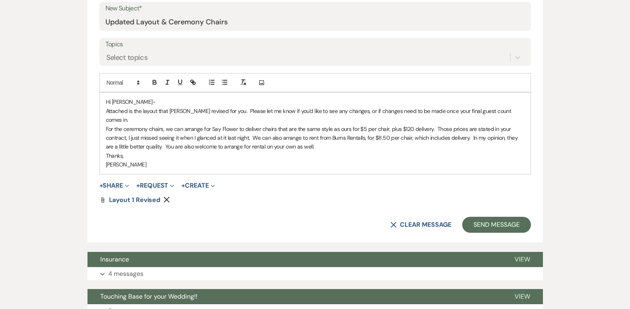
click at [221, 130] on p "For the ceremony chairs, we can arrange for Say Flower to deliver chairs that a…" at bounding box center [315, 138] width 419 height 27
click at [228, 130] on p "For the ceremony chairs, we can arrange for Say Flower to deliver chairs that a…" at bounding box center [315, 138] width 419 height 27
click at [465, 203] on form "New Message X Saving draft... Recipients* Planning Portal Users ( [PERSON_NAME]…" at bounding box center [316, 68] width 456 height 348
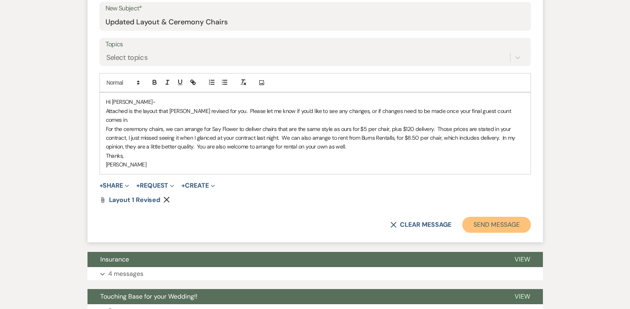
click at [467, 217] on button "Send Message" at bounding box center [497, 225] width 68 height 16
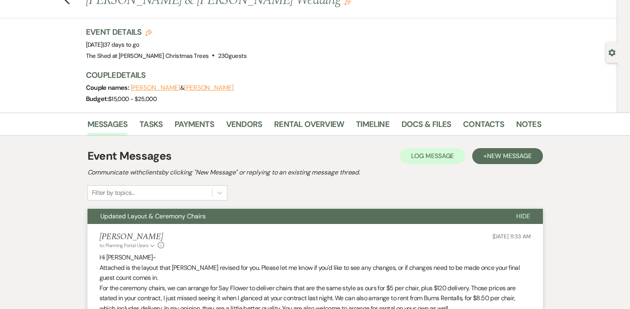
scroll to position [0, 0]
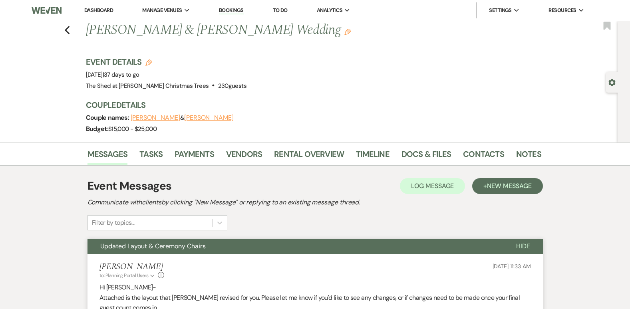
click at [106, 10] on link "Dashboard" at bounding box center [98, 10] width 29 height 7
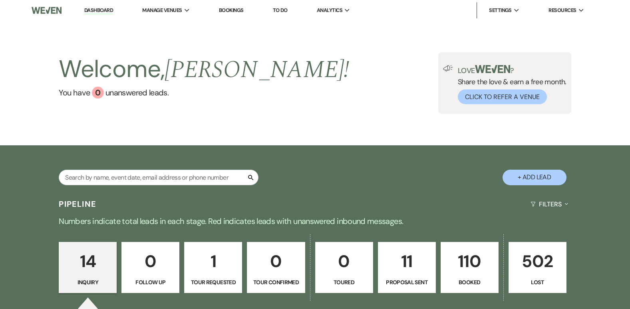
click at [358, 123] on div "Welcome, [PERSON_NAME] ! You have 0 unanswered lead s . Love ? Share the love &…" at bounding box center [315, 83] width 630 height 125
